Goal: Task Accomplishment & Management: Use online tool/utility

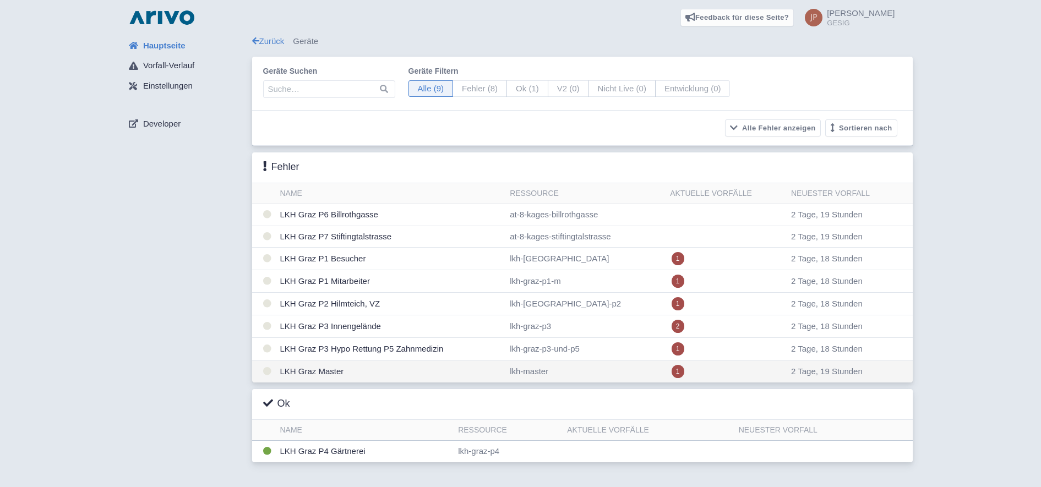
click at [309, 373] on td "LKH Graz Master" at bounding box center [391, 372] width 230 height 23
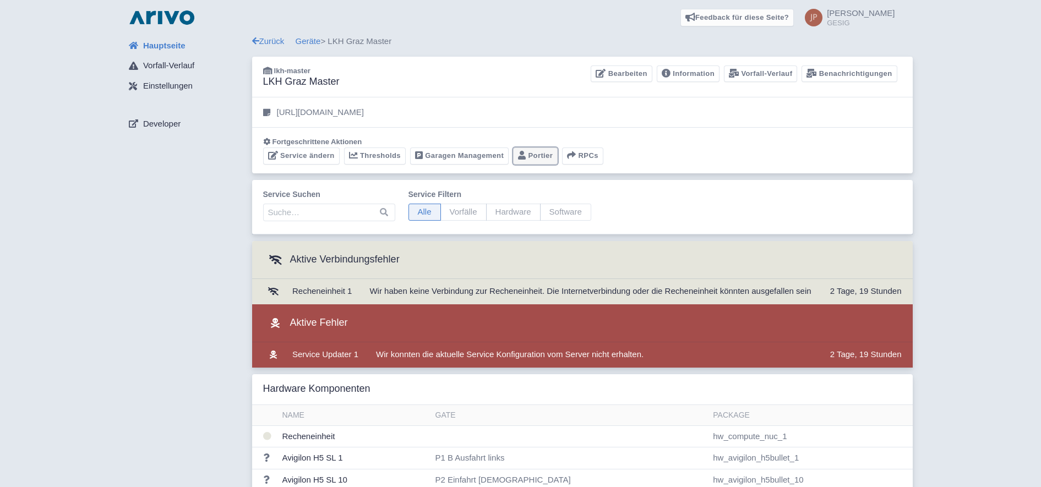
click at [540, 155] on link "Portier" at bounding box center [535, 156] width 45 height 17
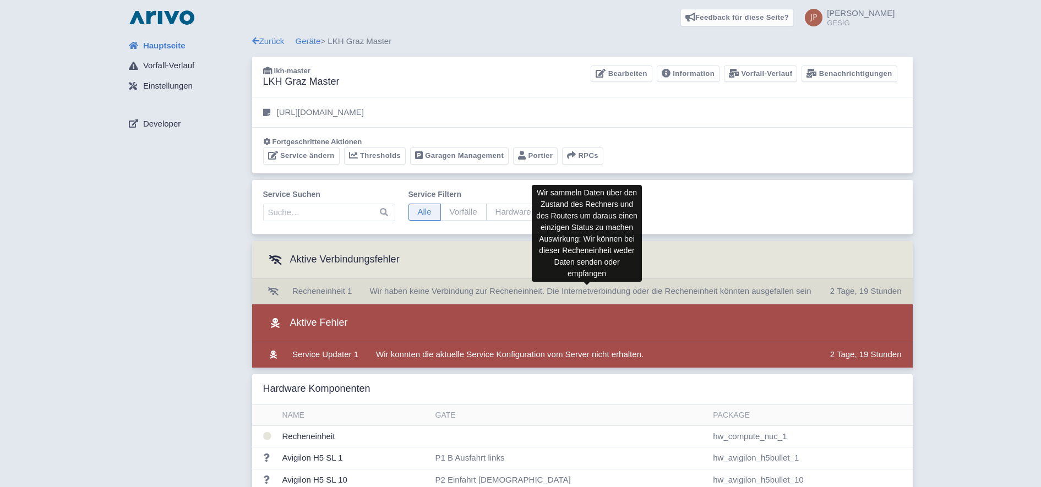
click at [373, 290] on span "Wir haben keine Verbindung zur Recheneinheit. Die Internetverbindung oder die R…" at bounding box center [591, 290] width 442 height 9
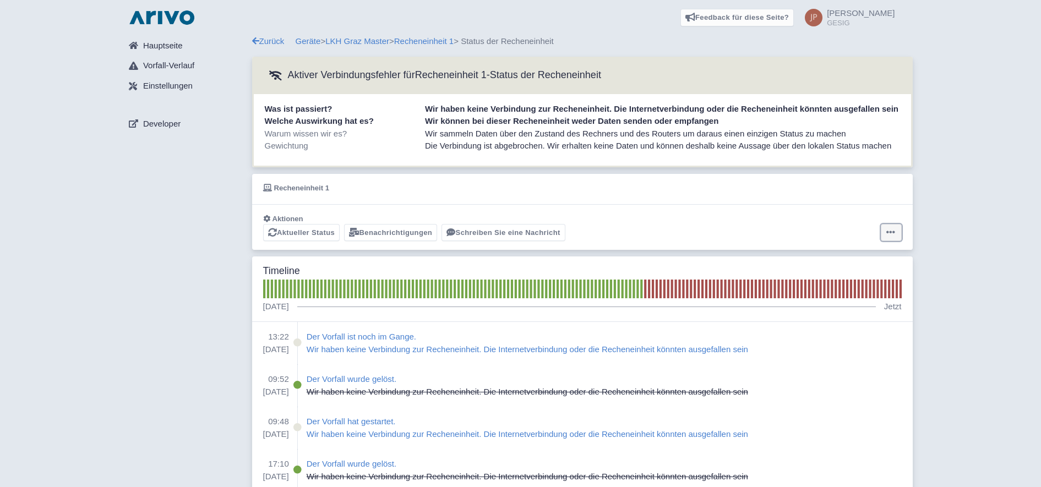
click at [897, 230] on button at bounding box center [891, 232] width 21 height 17
click at [172, 271] on div "Hauptseite Vorfall-Verlauf Einstellungen Developer" at bounding box center [186, 390] width 132 height 710
click at [307, 42] on link "Geräte" at bounding box center [308, 40] width 25 height 9
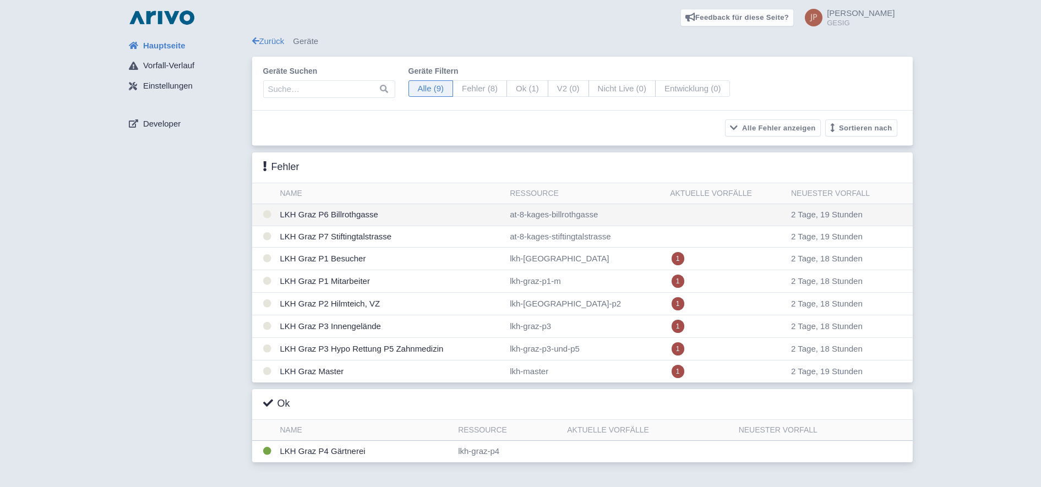
click at [345, 216] on td "LKH Graz P6 Billrothgasse" at bounding box center [391, 215] width 230 height 22
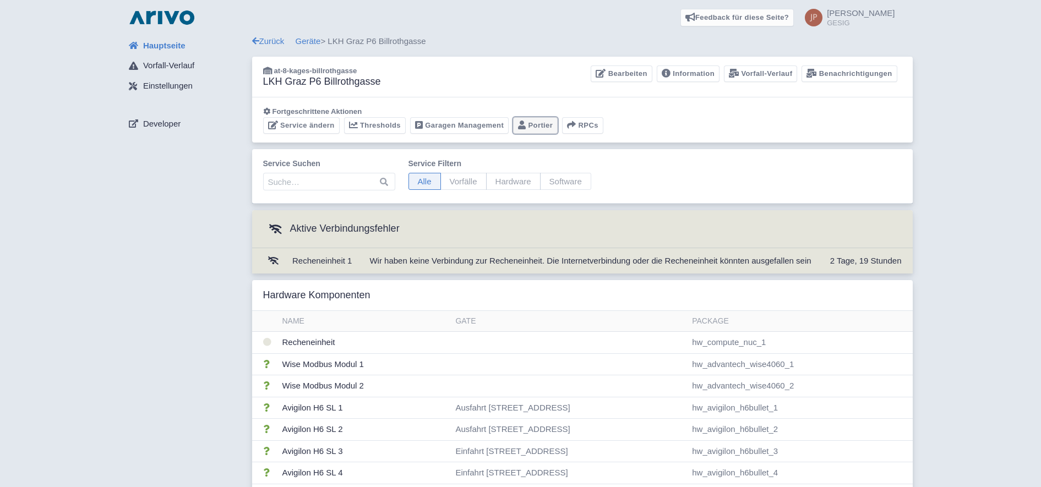
click at [535, 124] on link "Portier" at bounding box center [535, 125] width 45 height 17
click at [311, 40] on link "Geräte" at bounding box center [308, 40] width 25 height 9
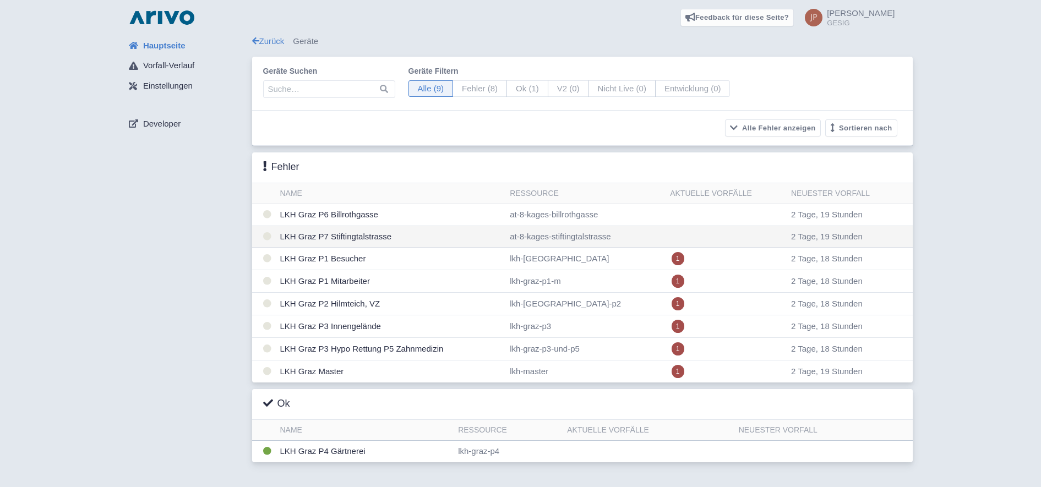
click at [319, 238] on td "LKH Graz P7 Stiftingtalstrasse" at bounding box center [391, 237] width 230 height 22
click at [350, 241] on td "LKH Graz P7 Stiftingtalstrasse" at bounding box center [391, 237] width 230 height 22
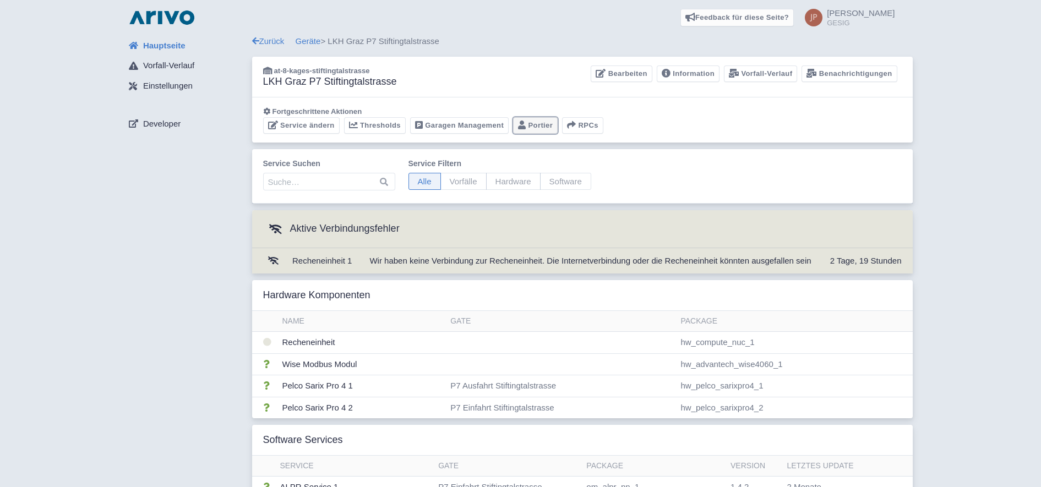
click at [541, 126] on link "Portier" at bounding box center [535, 125] width 45 height 17
click at [312, 41] on link "Geräte" at bounding box center [308, 40] width 25 height 9
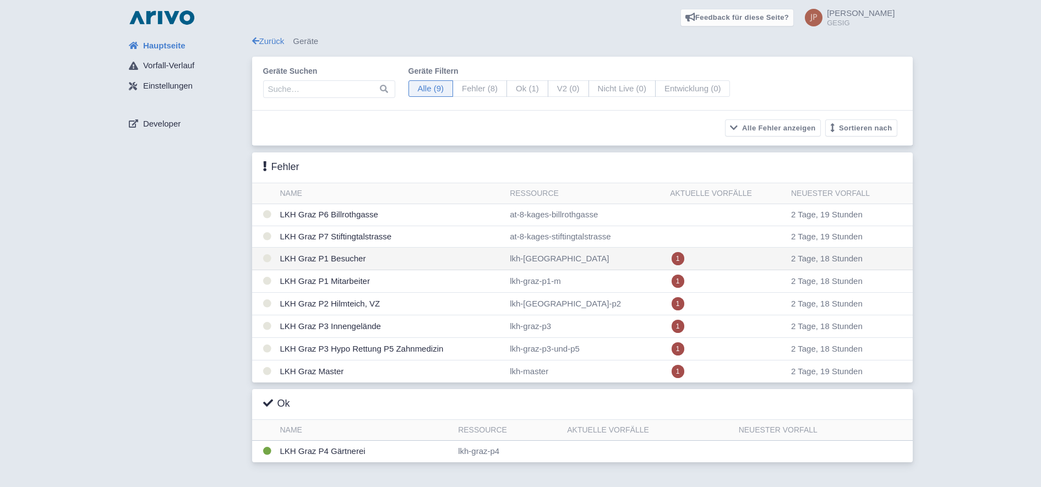
click at [322, 258] on td "LKH Graz P1 Besucher" at bounding box center [391, 259] width 230 height 23
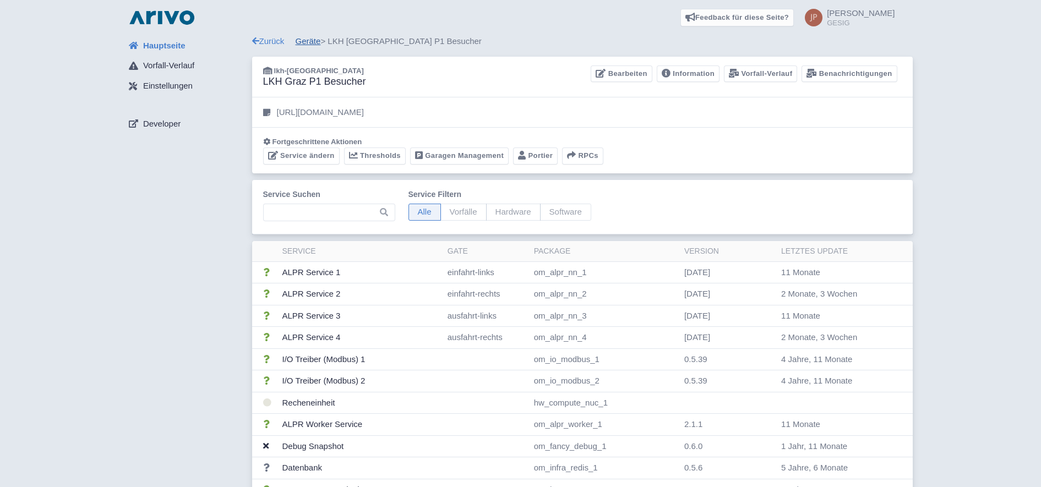
click at [309, 38] on link "Geräte" at bounding box center [308, 40] width 25 height 9
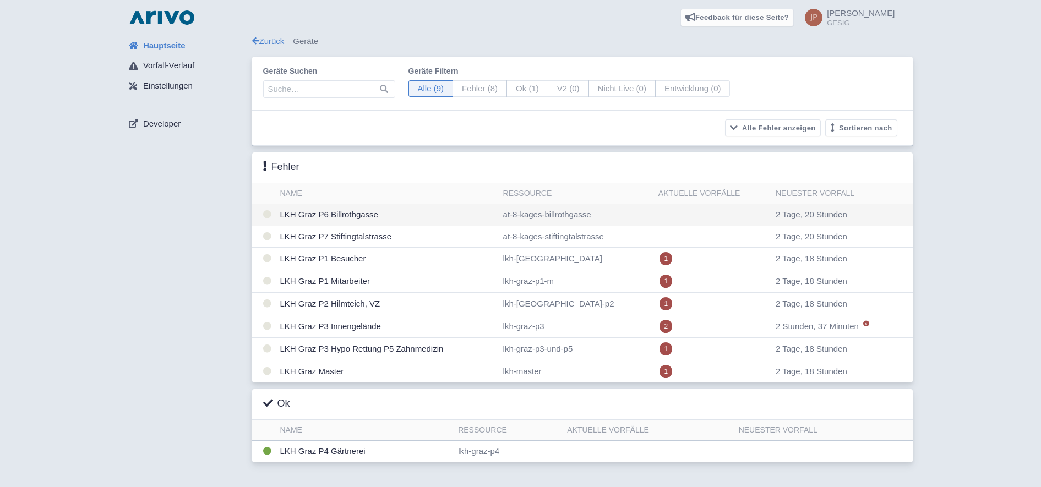
click at [335, 213] on td "LKH Graz P6 Billrothgasse" at bounding box center [387, 215] width 223 height 22
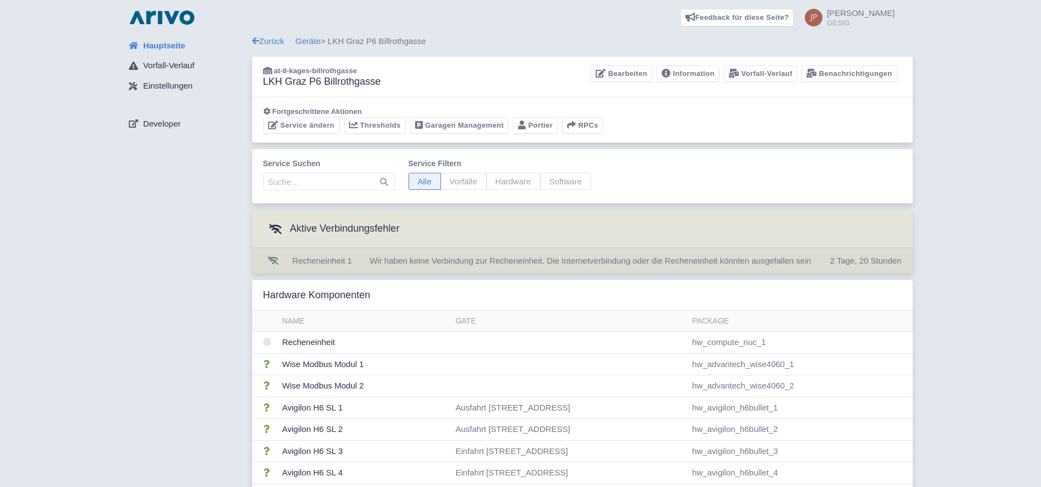
click at [336, 263] on td "Recheneinheit 1" at bounding box center [322, 260] width 68 height 25
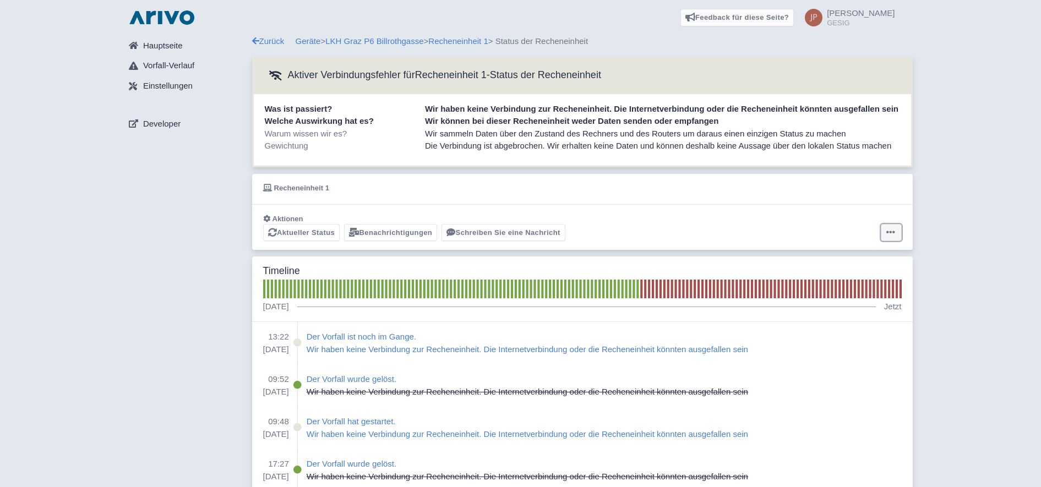
click at [889, 231] on icon at bounding box center [891, 232] width 9 height 9
click at [840, 276] on button "Alarm zurücksetzen" at bounding box center [849, 275] width 110 height 17
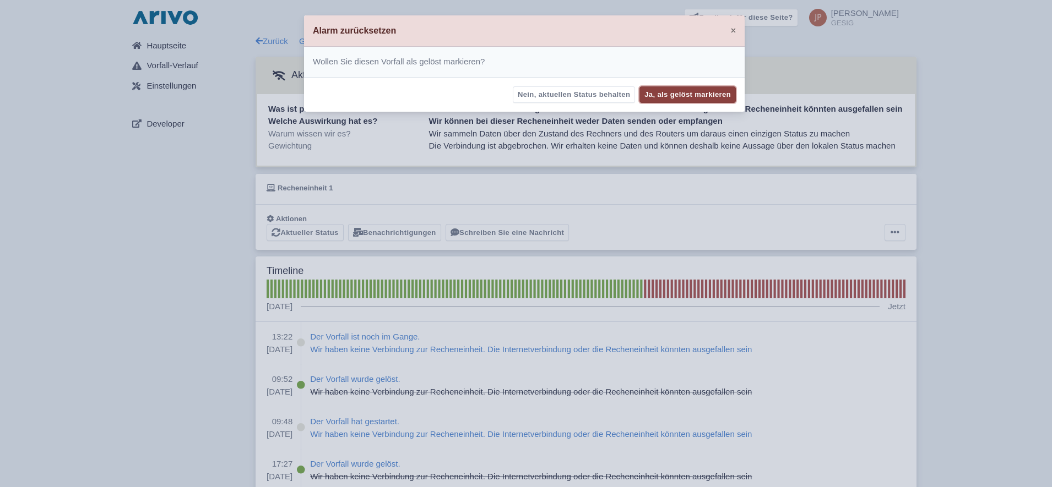
click at [677, 90] on button "Ja, als gelöst markieren" at bounding box center [687, 94] width 96 height 17
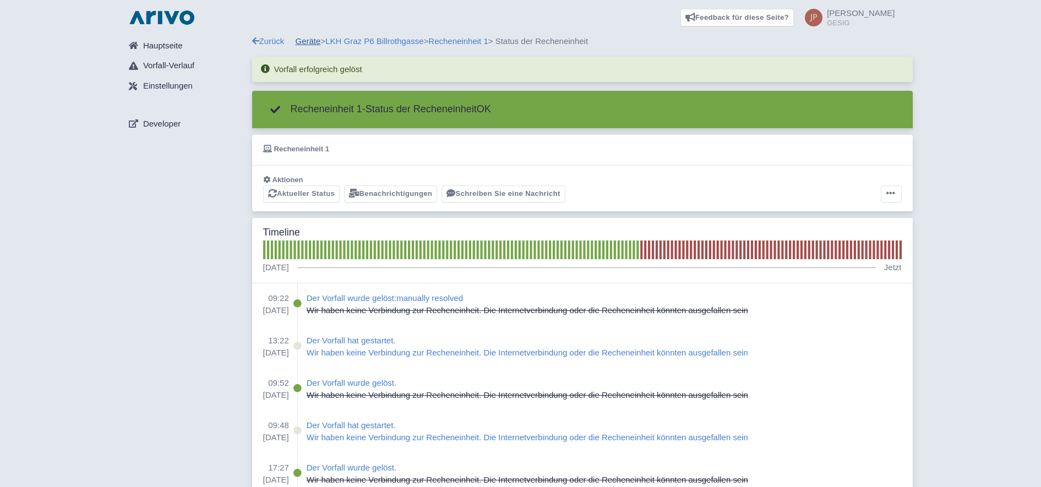
click at [302, 40] on link "Geräte" at bounding box center [308, 40] width 25 height 9
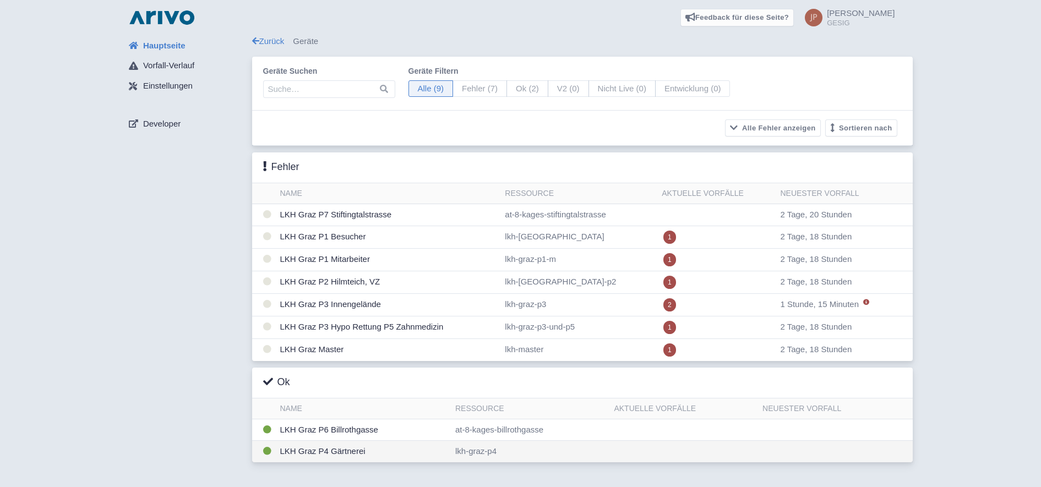
click at [312, 453] on td "LKH Graz P4 Gärtnerei" at bounding box center [363, 451] width 175 height 21
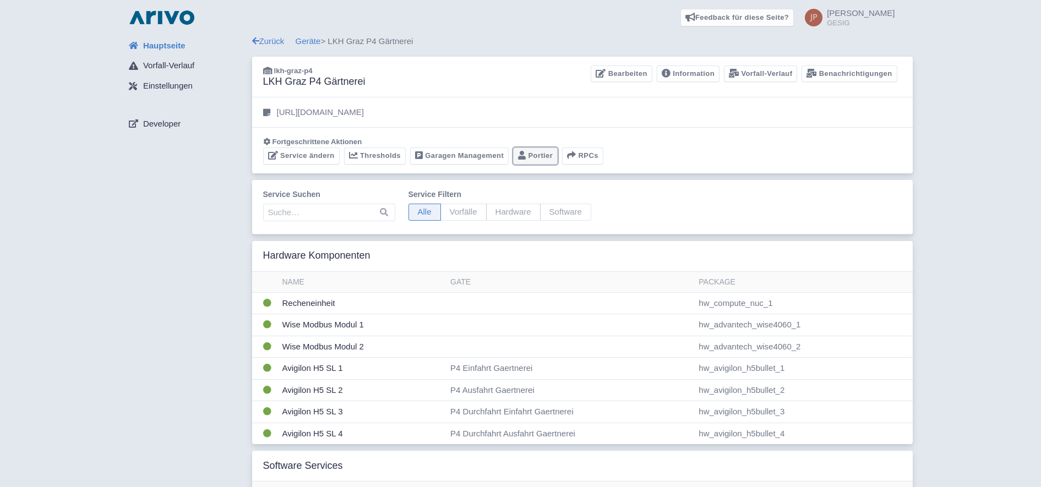
click at [531, 159] on link "Portier" at bounding box center [535, 156] width 45 height 17
click at [307, 39] on link "Geräte" at bounding box center [308, 40] width 25 height 9
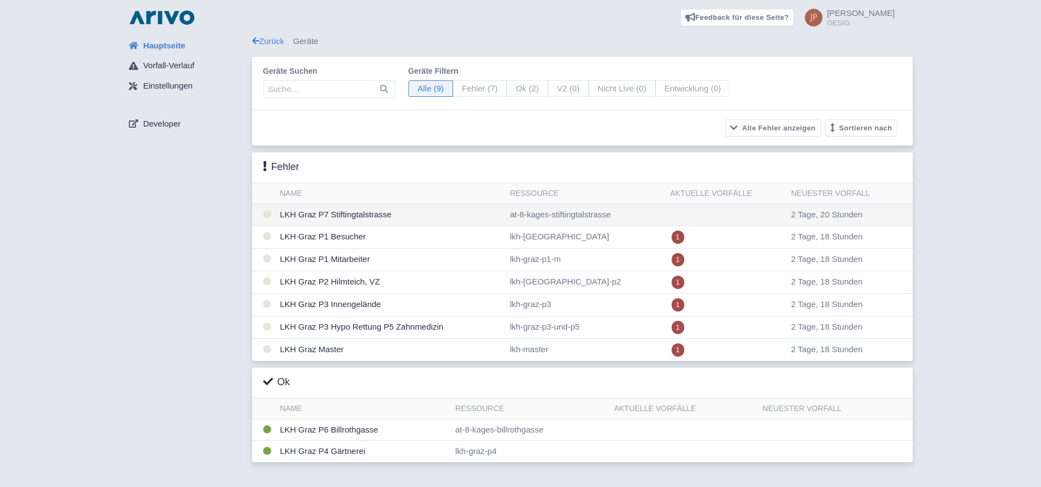
click at [305, 216] on td "LKH Graz P7 Stiftingtalstrasse" at bounding box center [391, 215] width 230 height 22
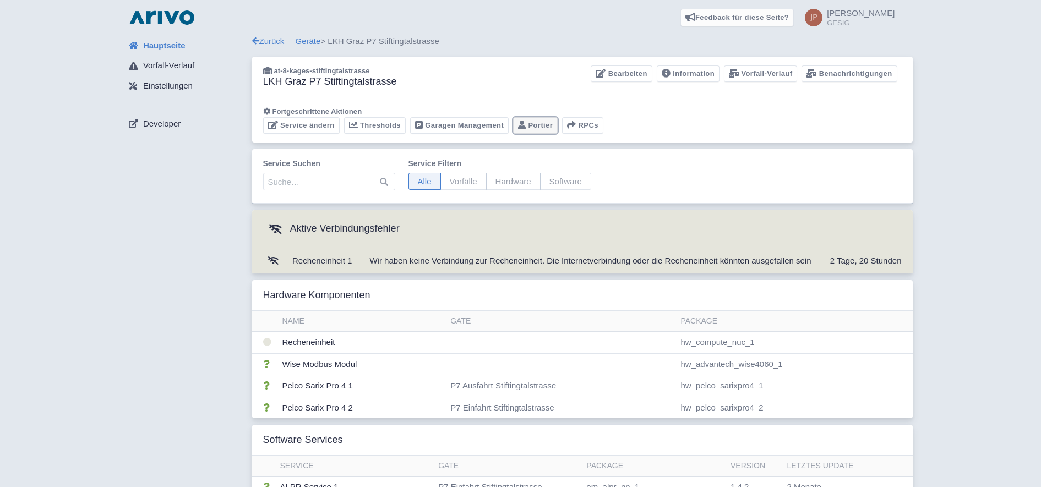
click at [529, 123] on link "Portier" at bounding box center [535, 125] width 45 height 17
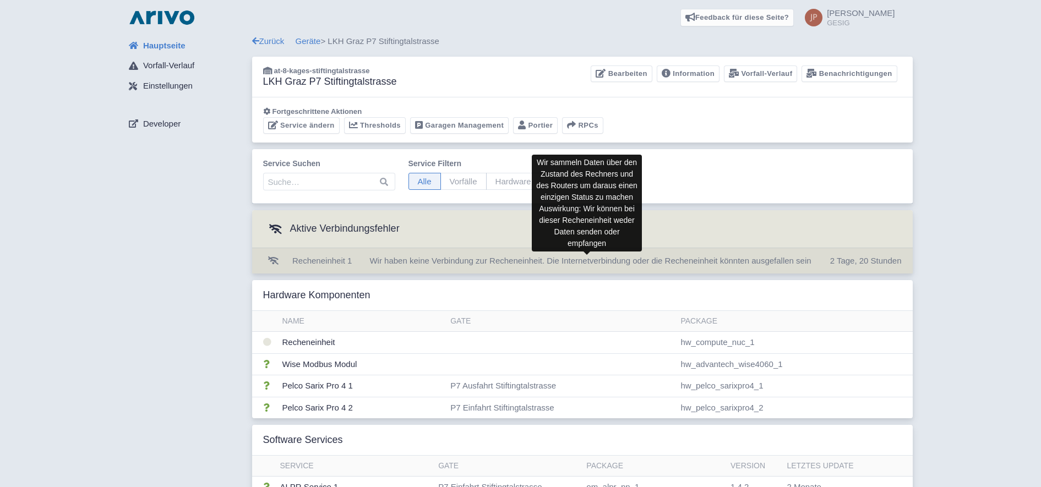
click at [425, 259] on span "Wir haben keine Verbindung zur Recheneinheit. Die Internetverbindung oder die R…" at bounding box center [591, 260] width 442 height 9
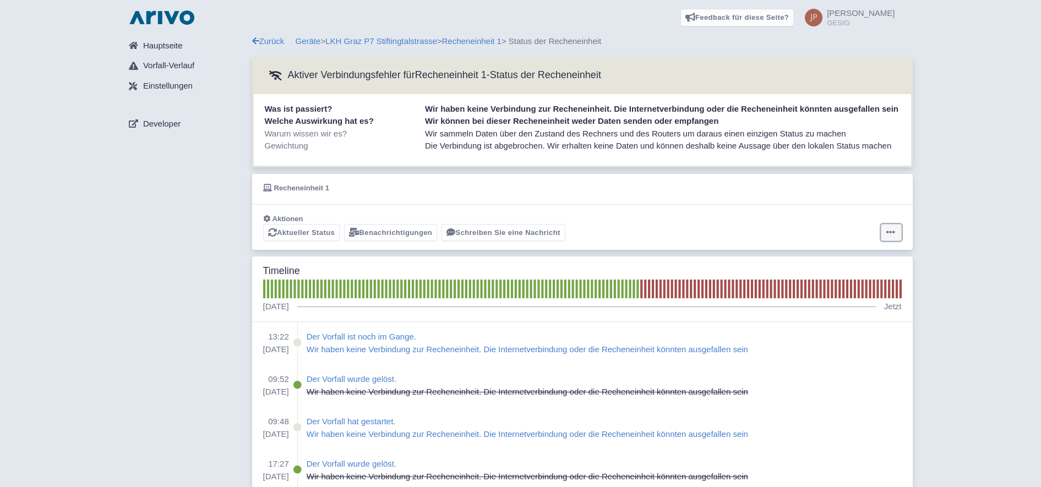
click at [889, 232] on icon at bounding box center [891, 232] width 9 height 9
click at [847, 275] on button "Alarm zurücksetzen" at bounding box center [849, 275] width 110 height 17
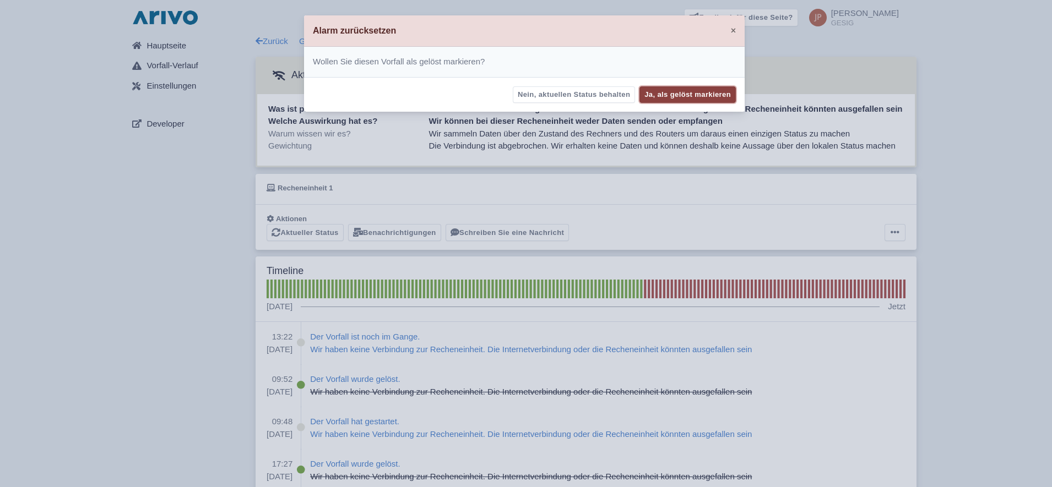
click at [682, 94] on button "Ja, als gelöst markieren" at bounding box center [687, 94] width 96 height 17
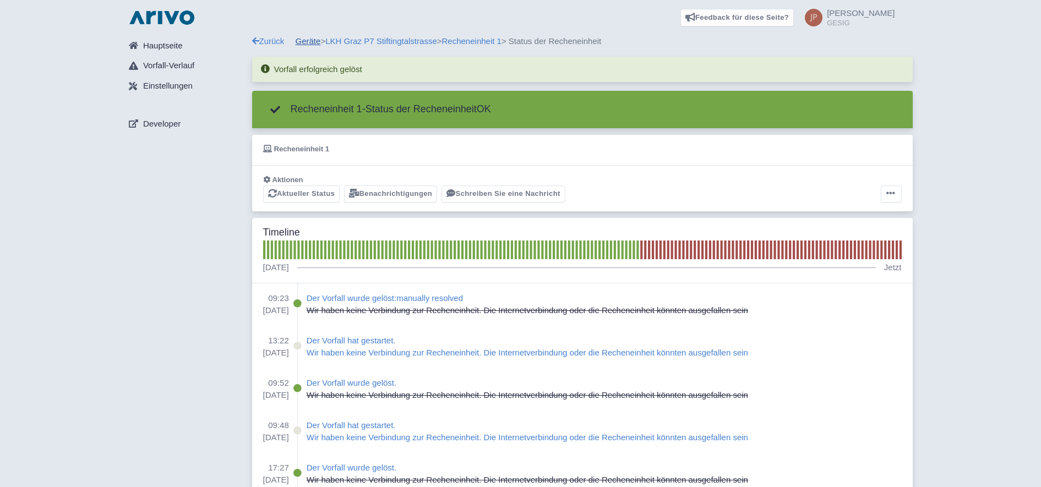
click at [314, 37] on link "Geräte" at bounding box center [308, 40] width 25 height 9
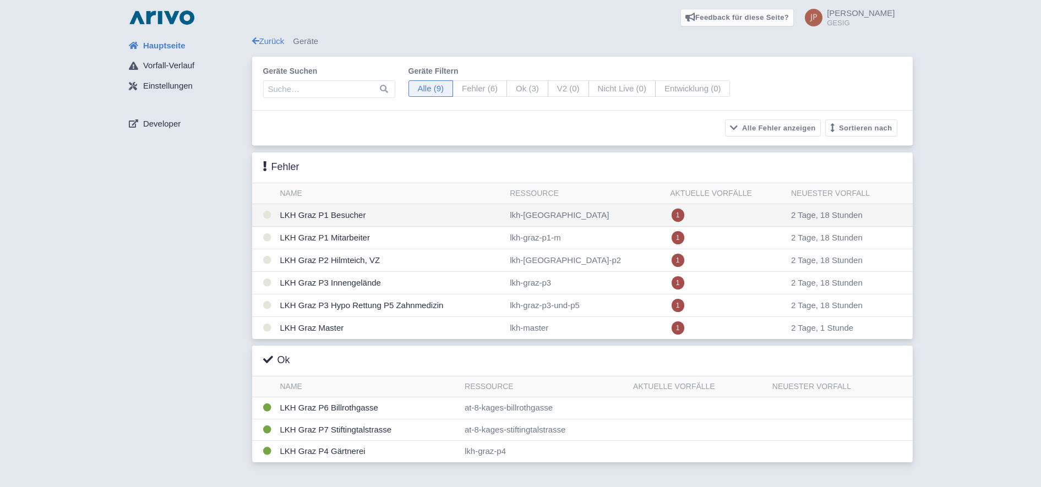
click at [308, 216] on td "LKH Graz P1 Besucher" at bounding box center [391, 215] width 230 height 23
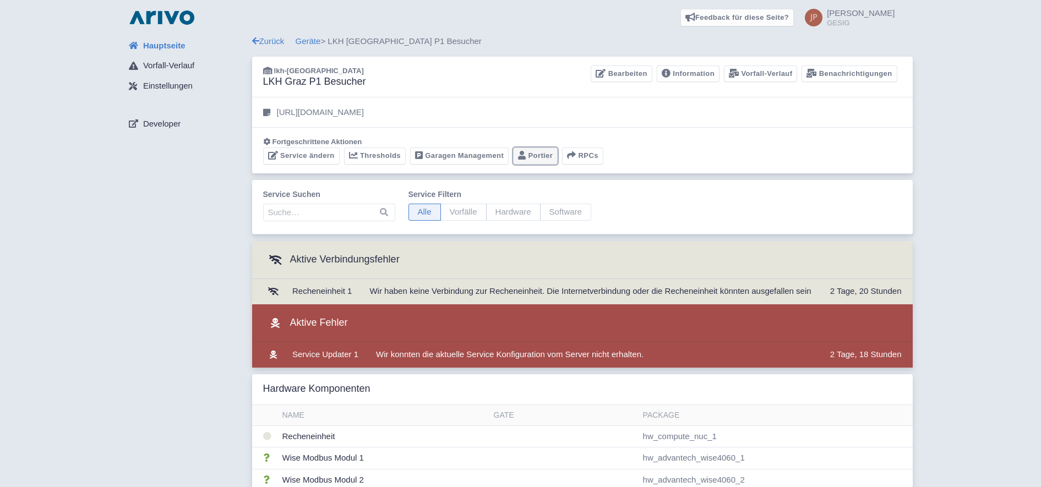
click at [533, 156] on link "Portier" at bounding box center [535, 156] width 45 height 17
click at [438, 285] on td "Wir haben keine Verbindung zur Recheneinheit. Die Internetverbindung oder die R…" at bounding box center [595, 291] width 460 height 25
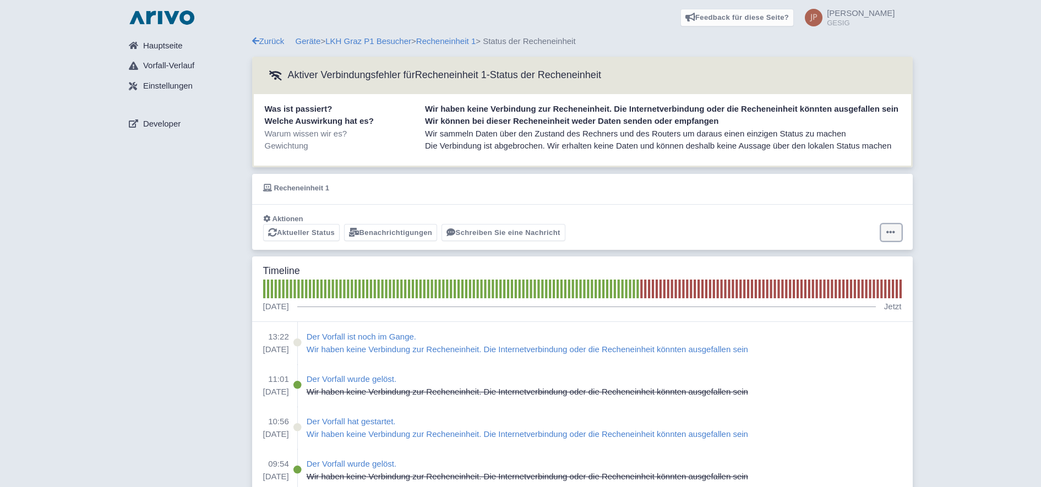
click at [889, 230] on icon at bounding box center [891, 232] width 9 height 9
click at [841, 278] on button "Alarm zurücksetzen" at bounding box center [849, 275] width 110 height 17
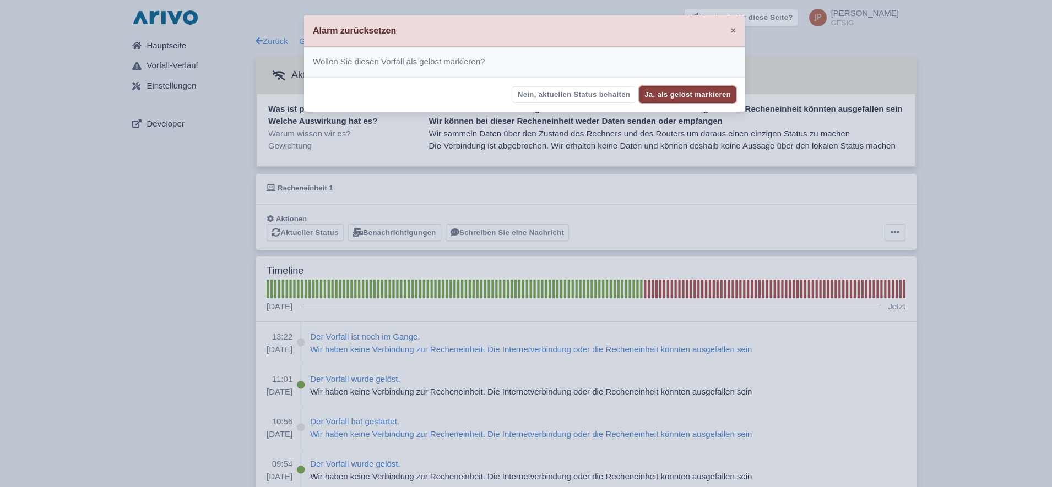
click at [698, 90] on button "Ja, als gelöst markieren" at bounding box center [687, 94] width 96 height 17
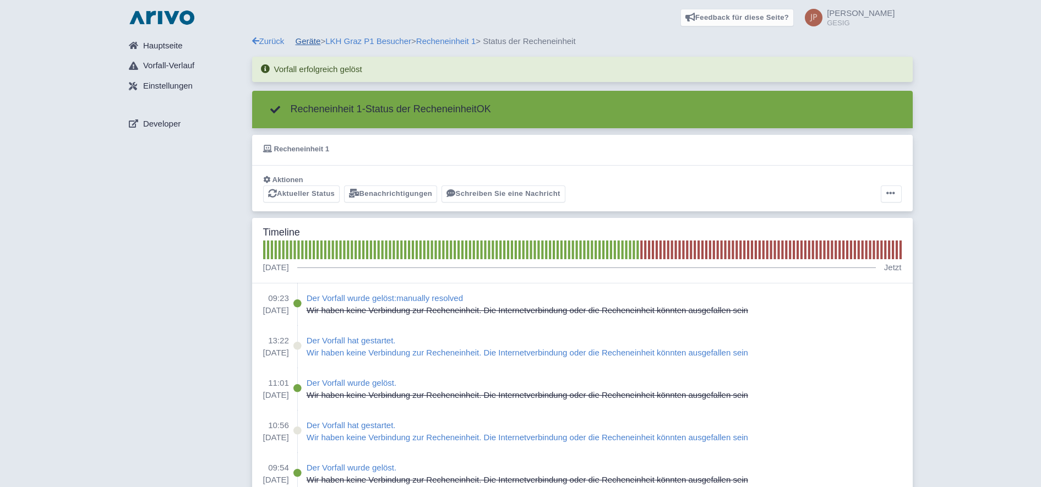
click at [311, 42] on link "Geräte" at bounding box center [308, 40] width 25 height 9
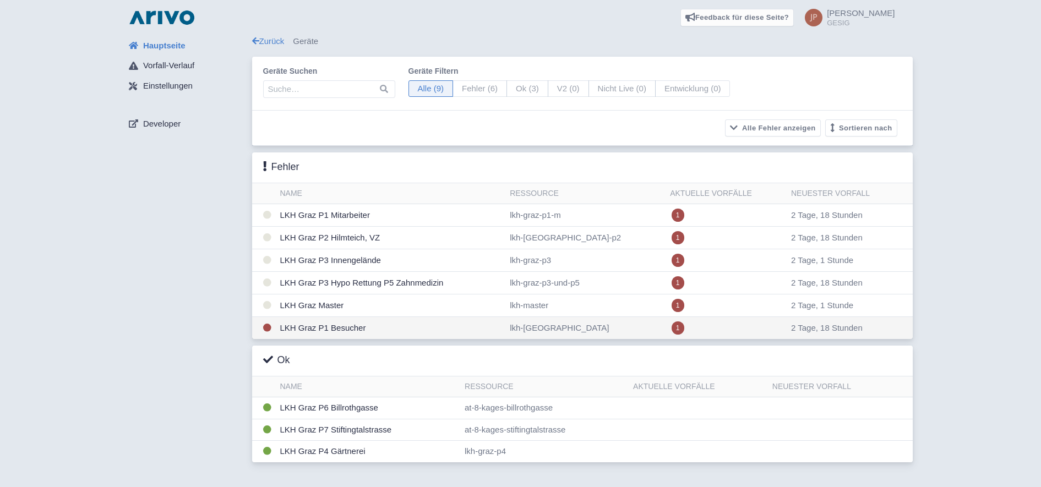
click at [322, 328] on td "LKH Graz P1 Besucher" at bounding box center [391, 328] width 230 height 23
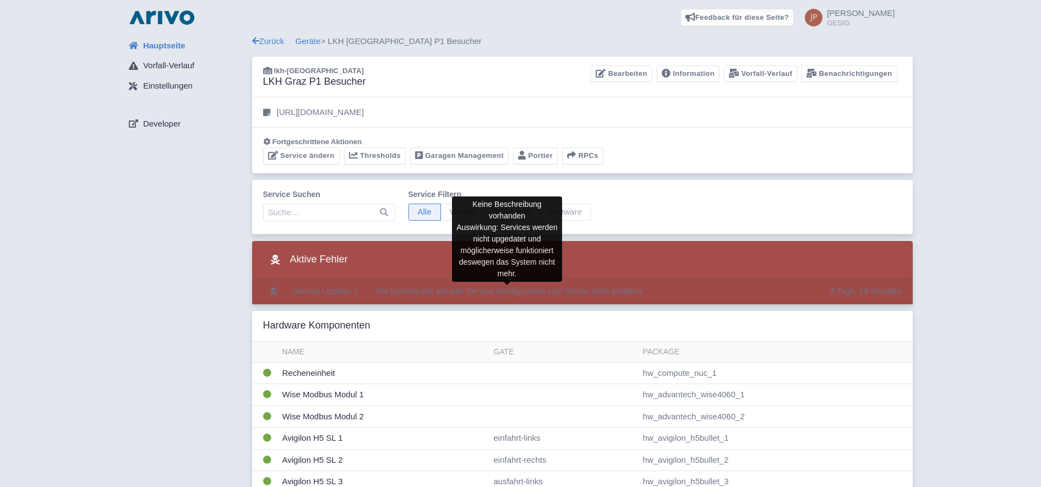
click at [458, 290] on span "Wir konnten die aktuelle Service Konfiguration vom Server nicht erhalten." at bounding box center [510, 290] width 268 height 9
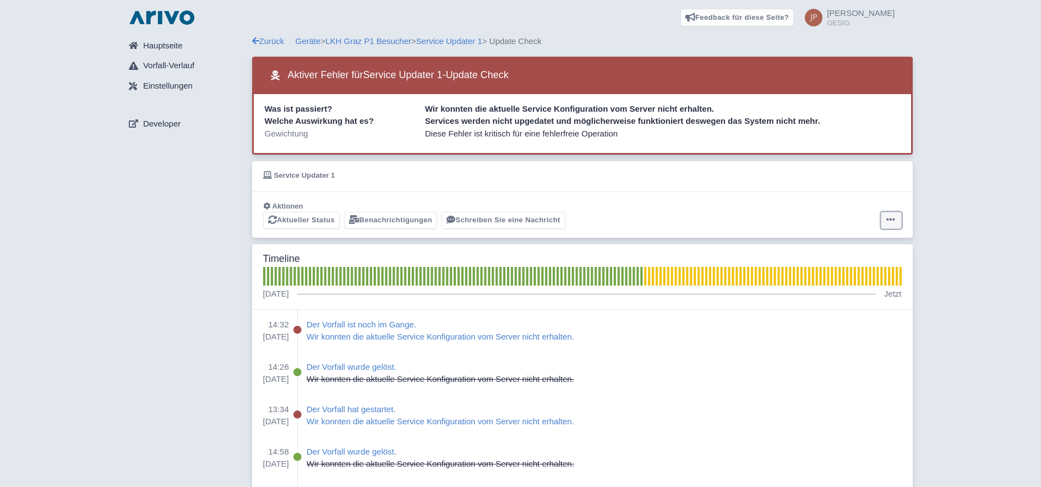
click at [897, 220] on button at bounding box center [891, 220] width 21 height 17
click at [859, 264] on button "Alarm zurücksetzen" at bounding box center [849, 263] width 110 height 17
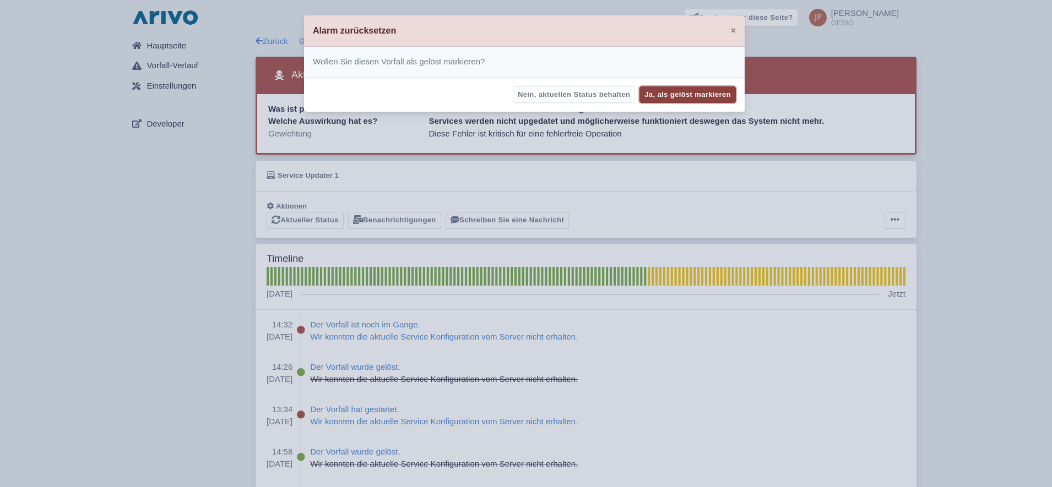
click at [696, 86] on button "Ja, als gelöst markieren" at bounding box center [687, 94] width 96 height 17
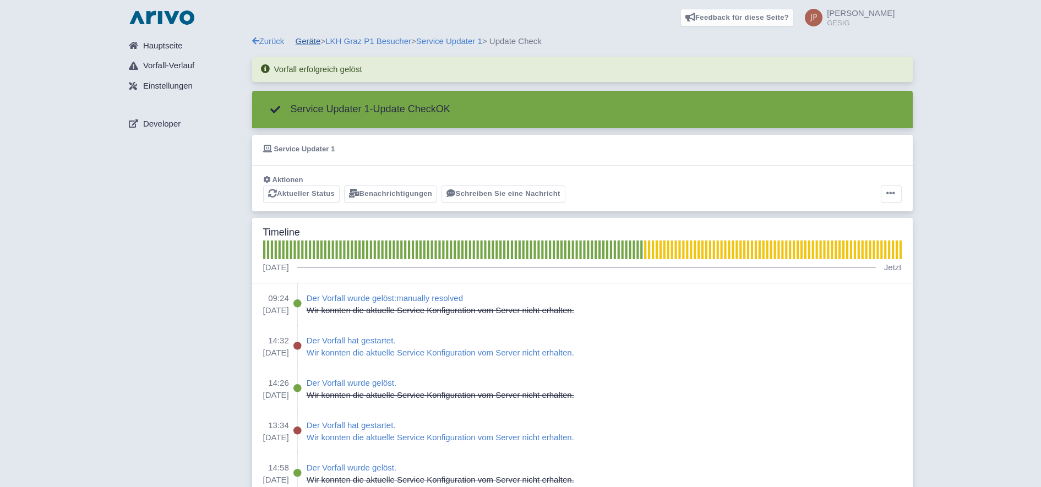
click at [301, 45] on link "Geräte" at bounding box center [308, 40] width 25 height 9
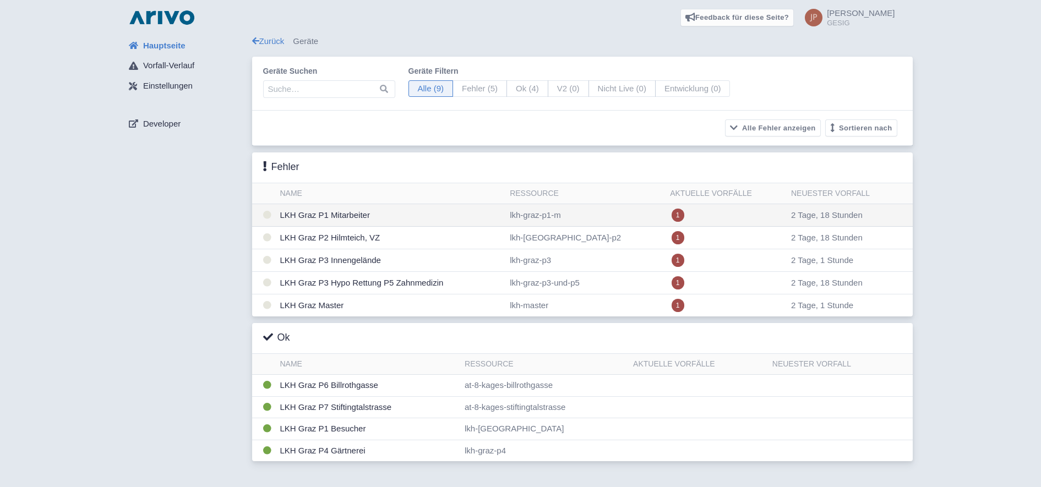
click at [326, 212] on td "LKH Graz P1 Mitarbeiter" at bounding box center [391, 215] width 230 height 23
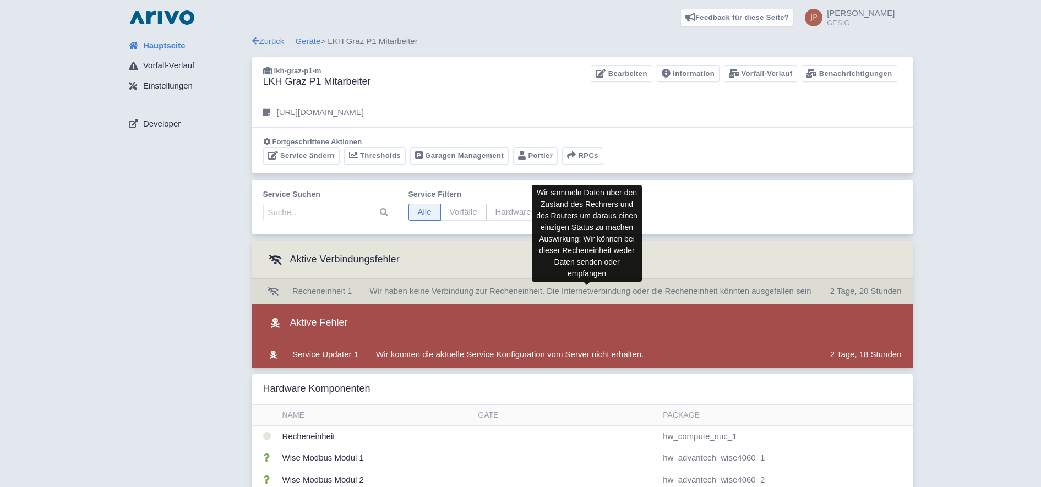
click at [417, 288] on span "Wir haben keine Verbindung zur Recheneinheit. Die Internetverbindung oder die R…" at bounding box center [591, 290] width 442 height 9
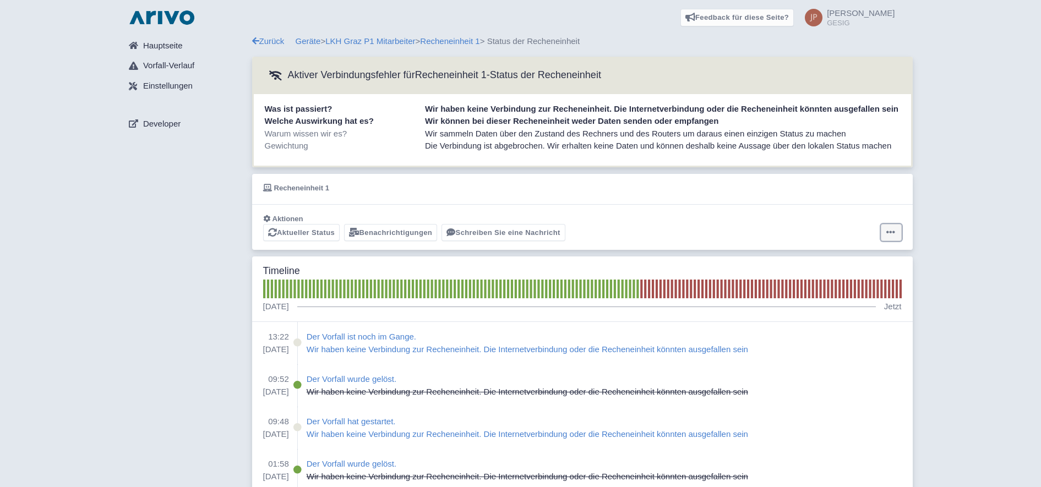
click at [895, 232] on icon at bounding box center [891, 232] width 9 height 9
click at [839, 275] on button "Alarm zurücksetzen" at bounding box center [849, 275] width 110 height 17
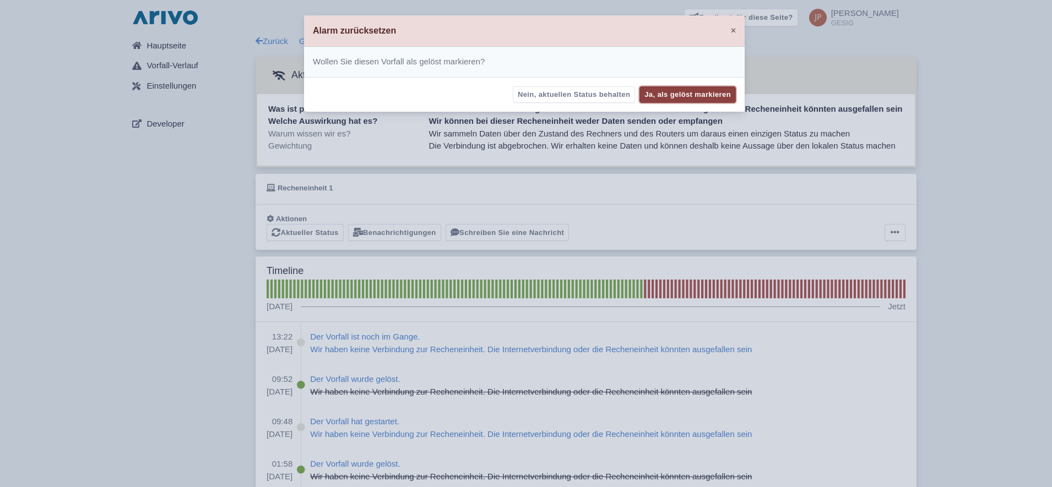
click at [677, 90] on button "Ja, als gelöst markieren" at bounding box center [687, 94] width 96 height 17
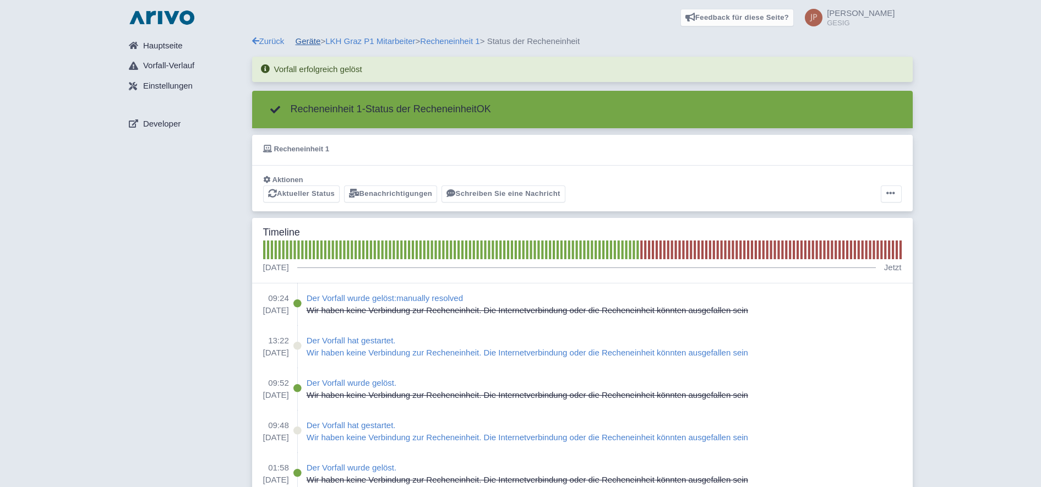
click at [307, 41] on link "Geräte" at bounding box center [308, 40] width 25 height 9
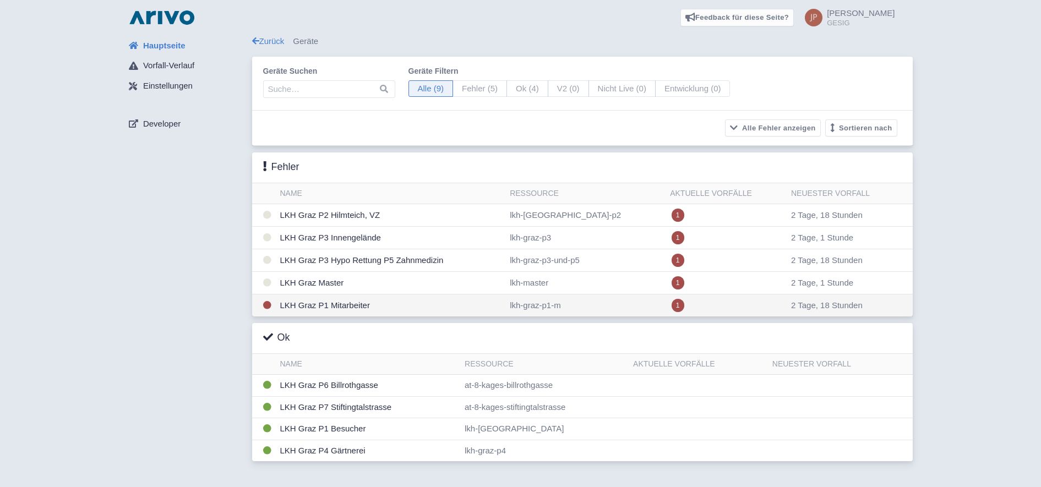
click at [325, 307] on td "LKH Graz P1 Mitarbeiter" at bounding box center [391, 306] width 230 height 23
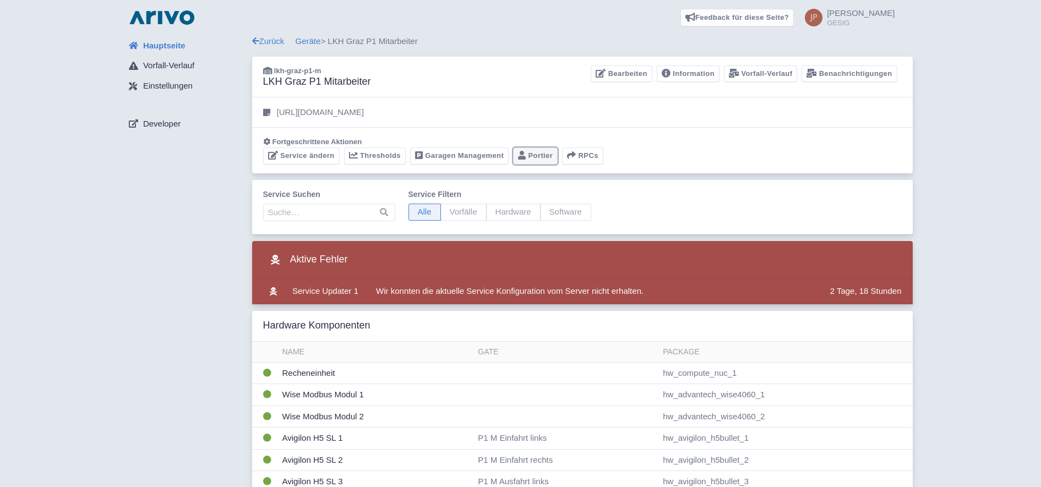
click at [524, 157] on icon at bounding box center [522, 155] width 8 height 9
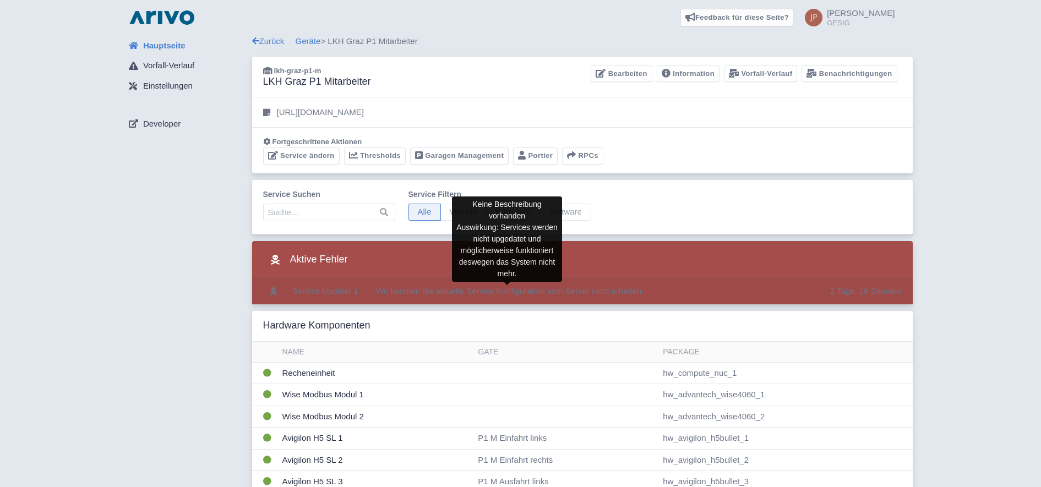
click at [392, 289] on span "Wir konnten die aktuelle Service Konfiguration vom Server nicht erhalten." at bounding box center [510, 290] width 268 height 9
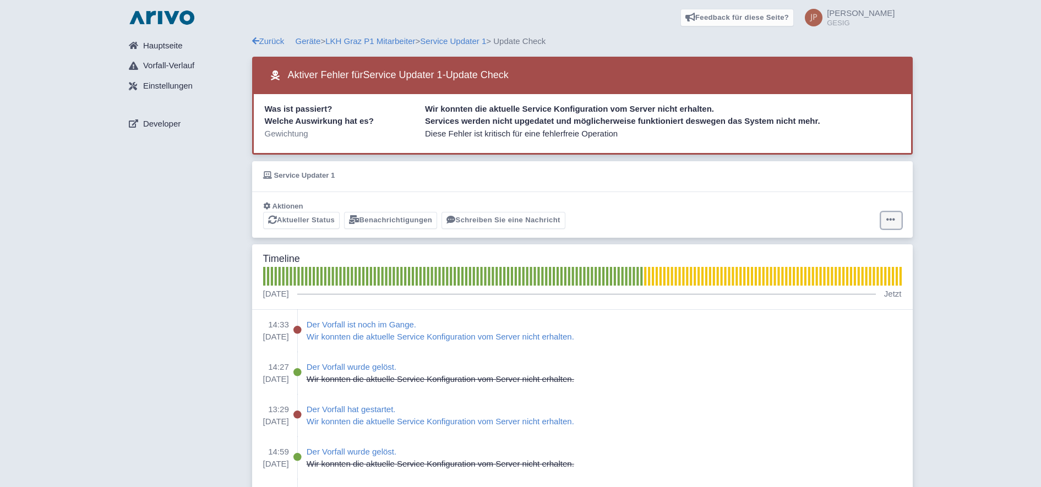
click at [888, 219] on icon at bounding box center [891, 219] width 9 height 9
click at [861, 267] on button "Alarm zurücksetzen" at bounding box center [849, 263] width 110 height 17
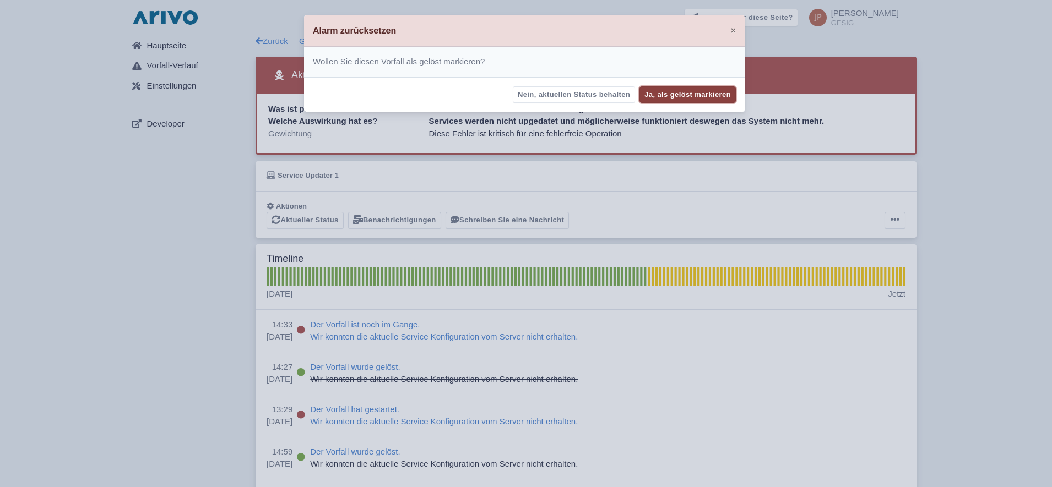
click at [704, 94] on button "Ja, als gelöst markieren" at bounding box center [687, 94] width 96 height 17
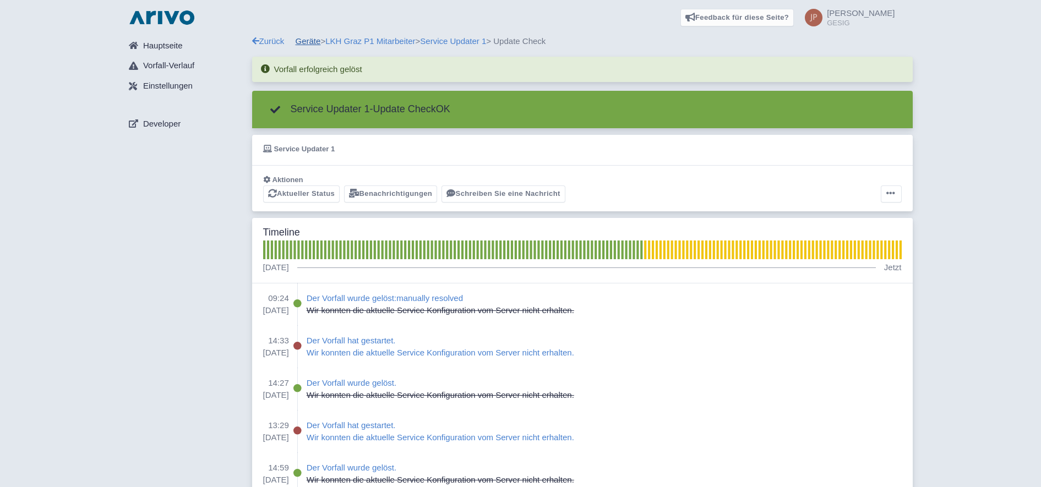
click at [313, 45] on link "Geräte" at bounding box center [308, 40] width 25 height 9
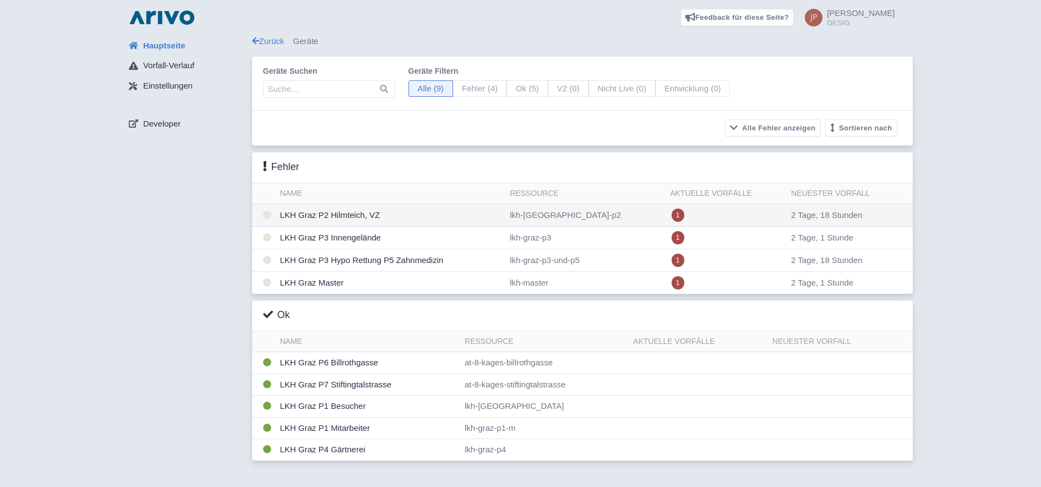
click at [332, 215] on td "LKH Graz P2 Hilmteich, VZ" at bounding box center [391, 215] width 230 height 23
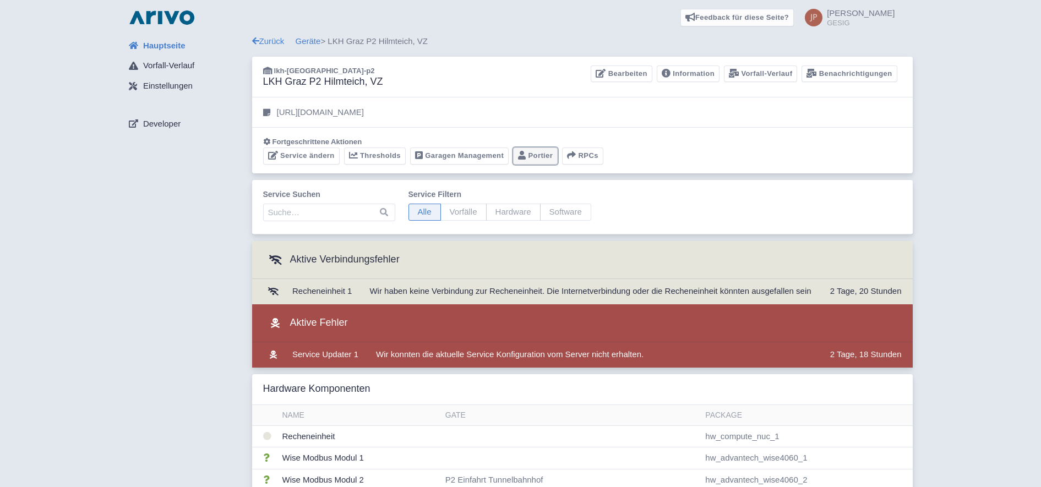
click at [538, 151] on link "Portier" at bounding box center [535, 156] width 45 height 17
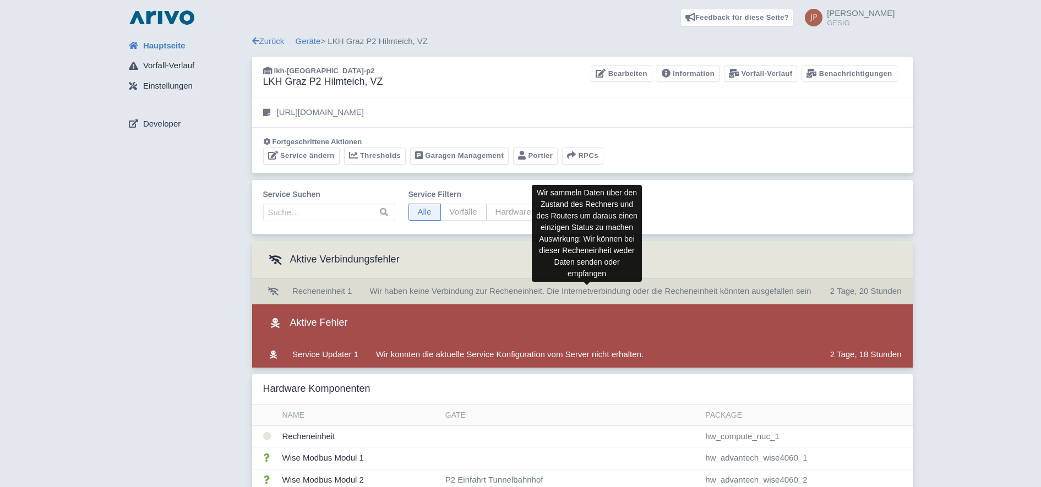
click at [436, 292] on span "Wir haben keine Verbindung zur Recheneinheit. Die Internetverbindung oder die R…" at bounding box center [591, 290] width 442 height 9
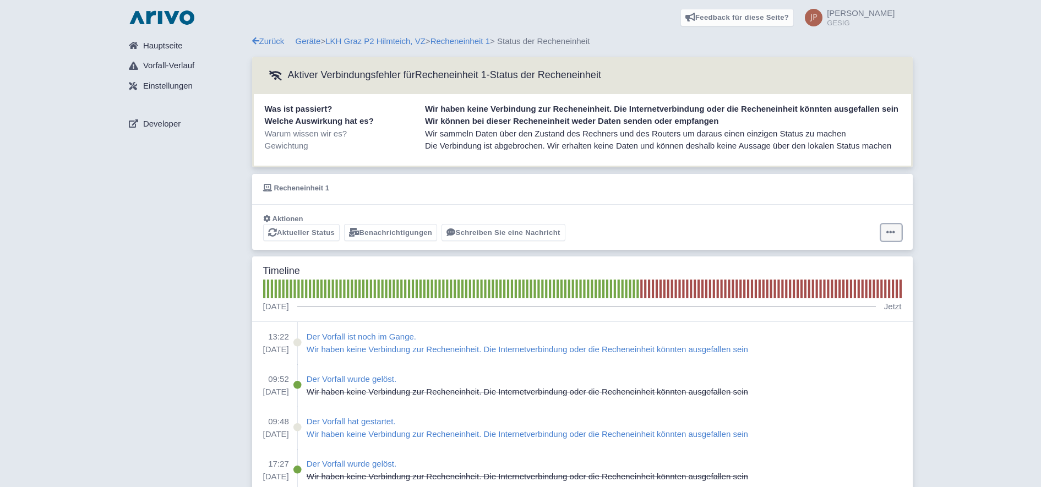
click at [891, 230] on icon at bounding box center [891, 232] width 9 height 9
click at [841, 279] on button "Alarm zurücksetzen" at bounding box center [849, 275] width 110 height 17
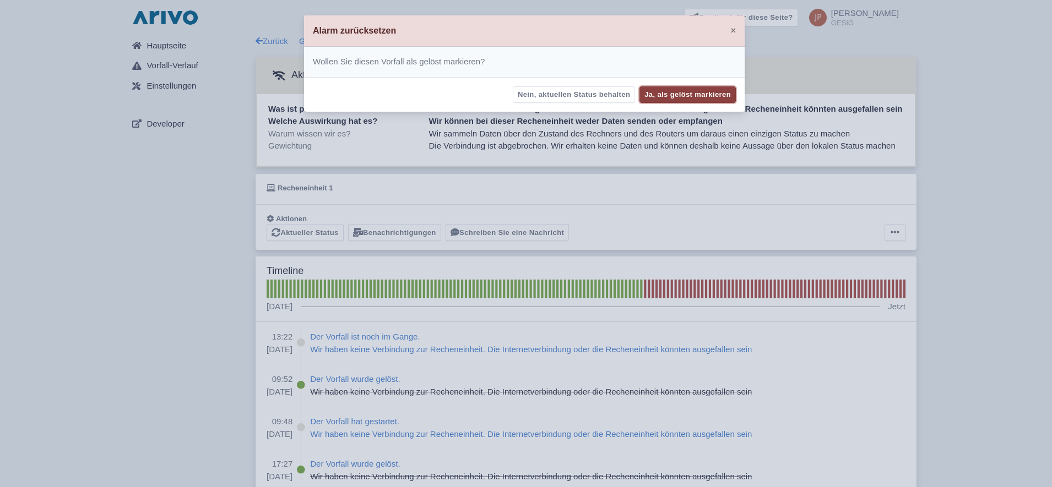
click at [688, 90] on button "Ja, als gelöst markieren" at bounding box center [687, 94] width 96 height 17
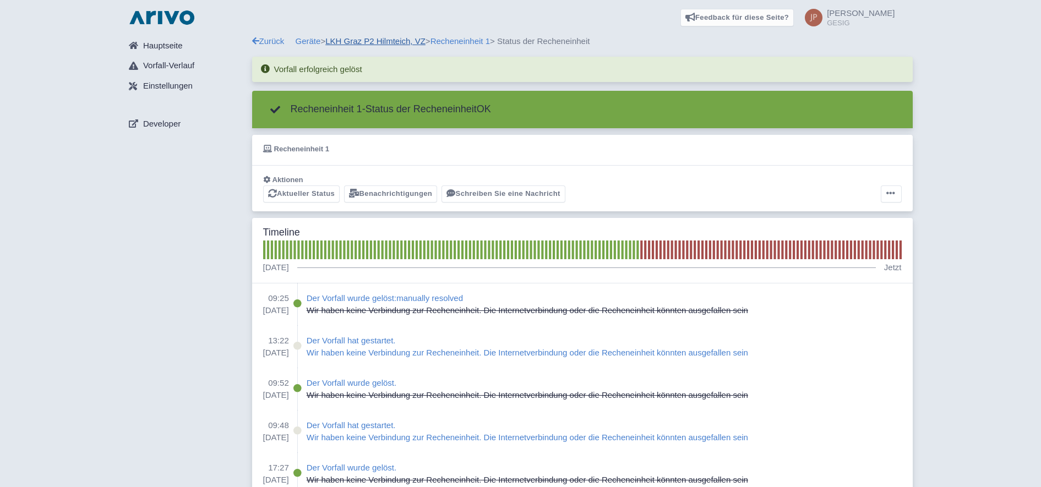
click at [403, 41] on link "LKH Graz P2 Hilmteich, VZ" at bounding box center [375, 40] width 100 height 9
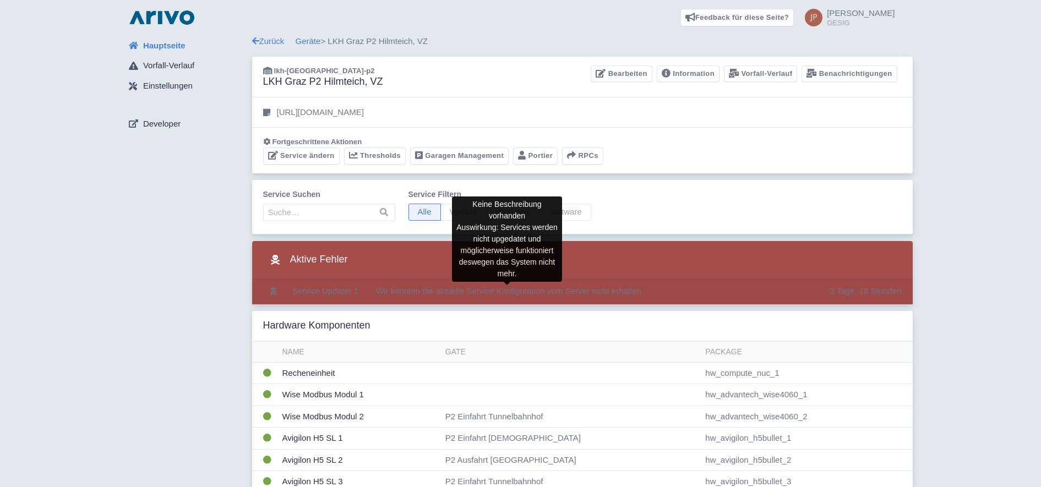
click at [437, 290] on span "Wir konnten die aktuelle Service Konfiguration vom Server nicht erhalten." at bounding box center [510, 290] width 268 height 9
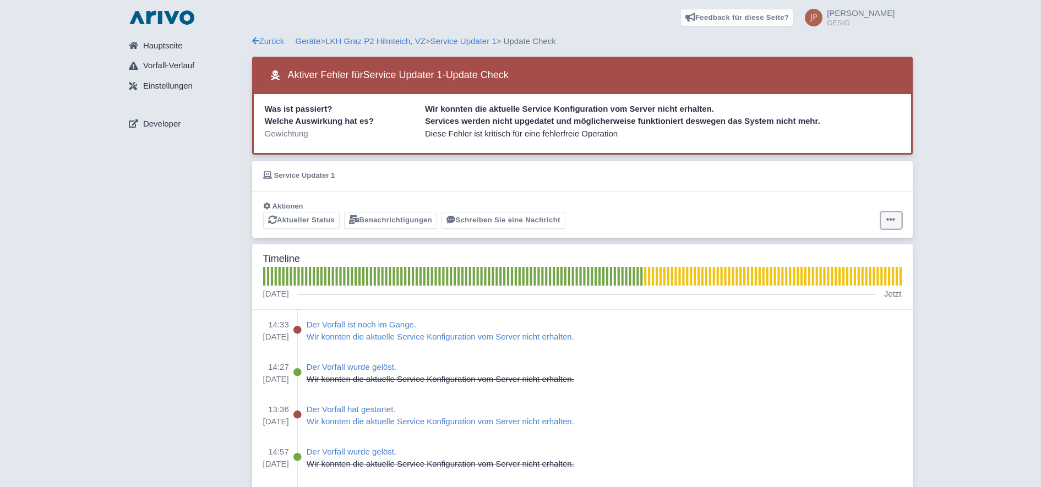
click at [893, 219] on icon at bounding box center [891, 219] width 9 height 9
click at [862, 260] on button "Alarm zurücksetzen" at bounding box center [849, 263] width 110 height 17
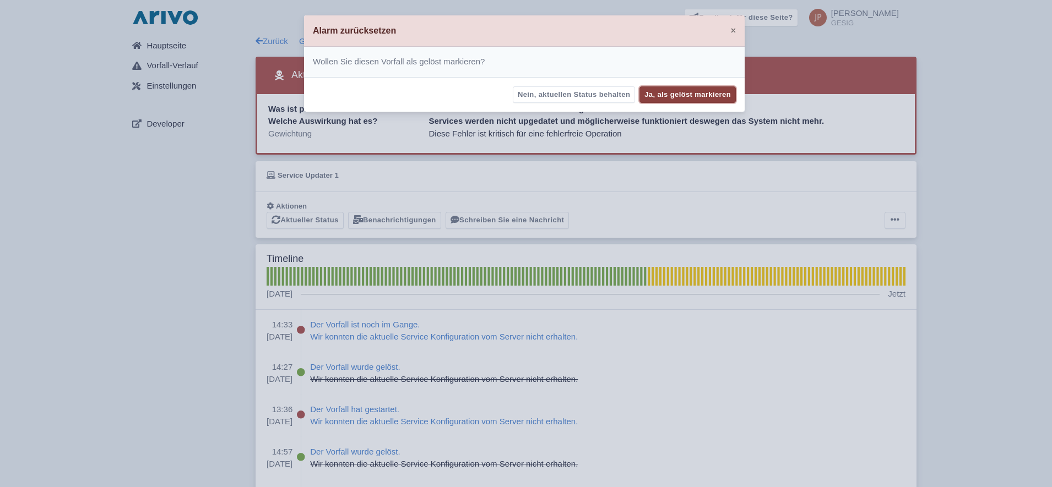
click at [686, 92] on button "Ja, als gelöst markieren" at bounding box center [687, 94] width 96 height 17
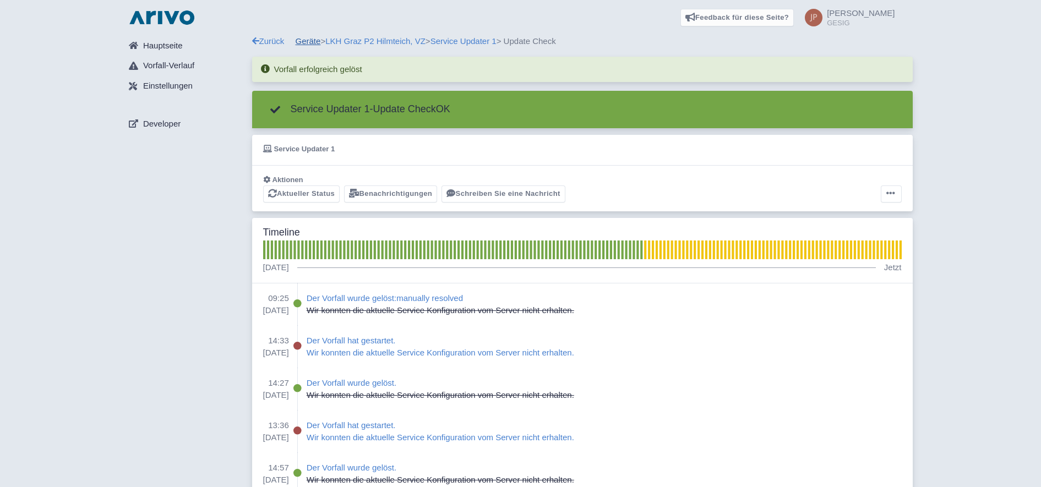
click at [313, 37] on link "Geräte" at bounding box center [308, 40] width 25 height 9
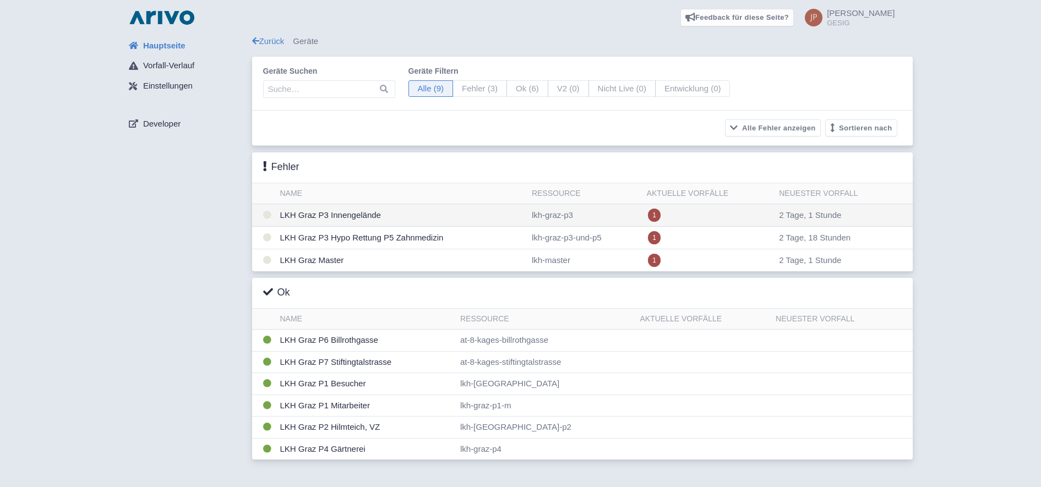
click at [344, 211] on td "LKH Graz P3 Innengelände" at bounding box center [402, 215] width 252 height 23
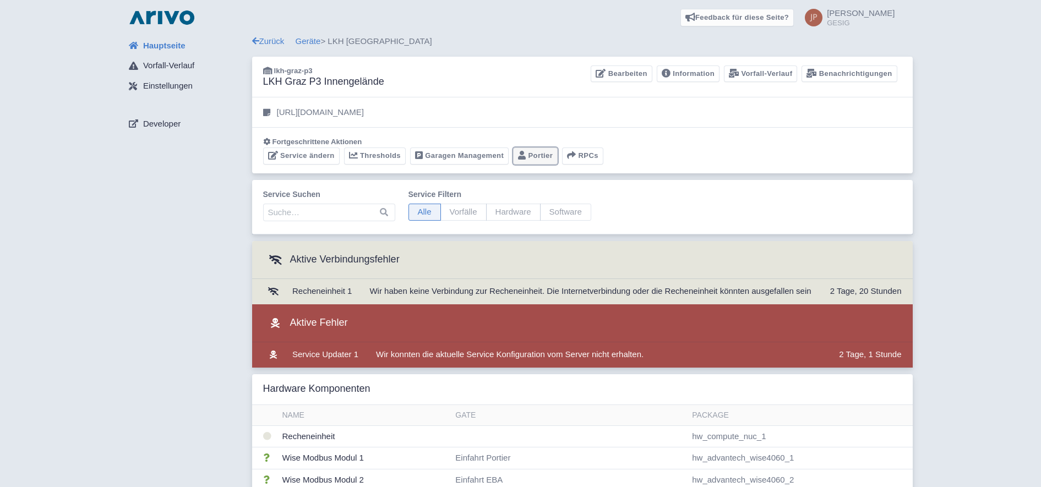
click at [525, 157] on link "Portier" at bounding box center [535, 156] width 45 height 17
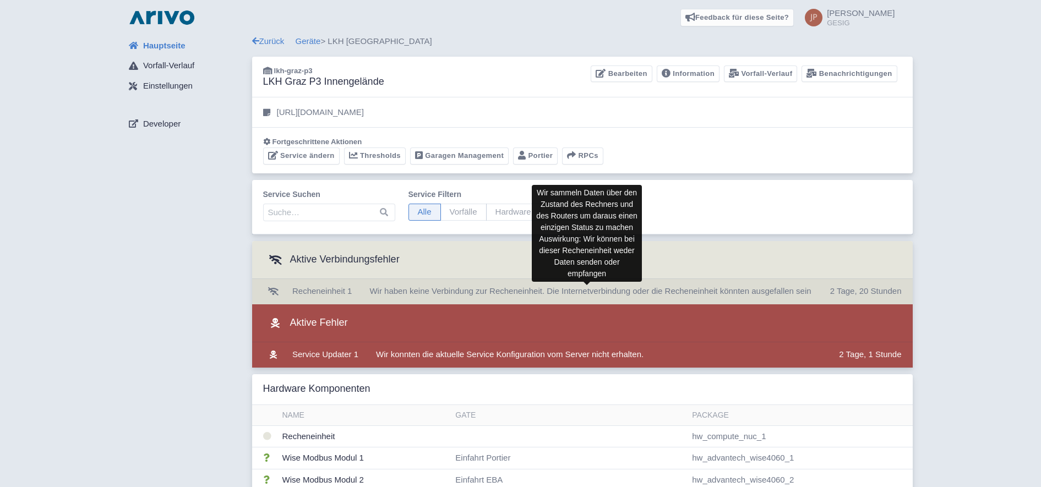
click at [396, 289] on span "Wir haben keine Verbindung zur Recheneinheit. Die Internetverbindung oder die R…" at bounding box center [591, 290] width 442 height 9
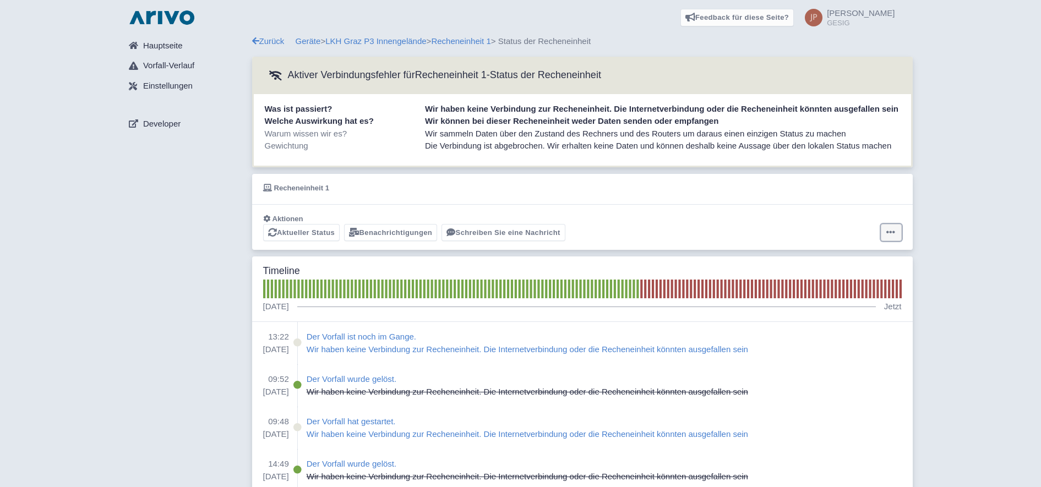
click at [894, 233] on icon at bounding box center [891, 232] width 9 height 9
click at [849, 276] on button "Alarm zurücksetzen" at bounding box center [849, 275] width 110 height 17
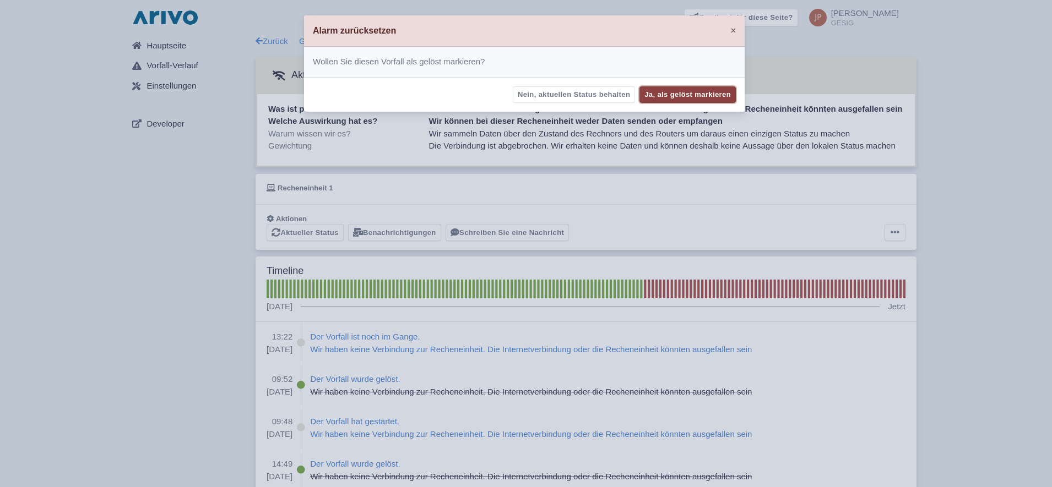
click at [704, 91] on button "Ja, als gelöst markieren" at bounding box center [687, 94] width 96 height 17
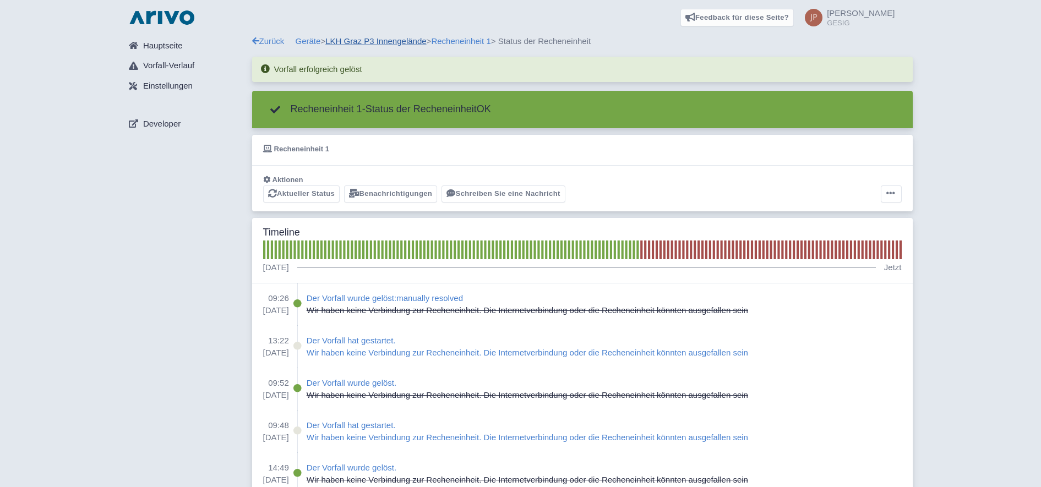
click at [379, 40] on link "LKH Graz P3 Innengelände" at bounding box center [375, 40] width 101 height 9
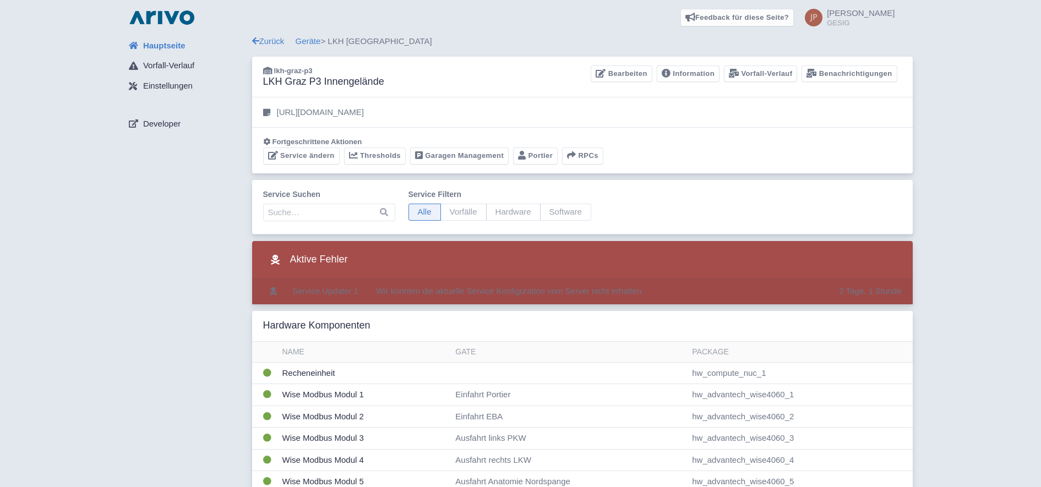
click at [497, 300] on td "Wir konnten die aktuelle Service Konfiguration vom Server nicht erhalten." at bounding box center [603, 291] width 463 height 25
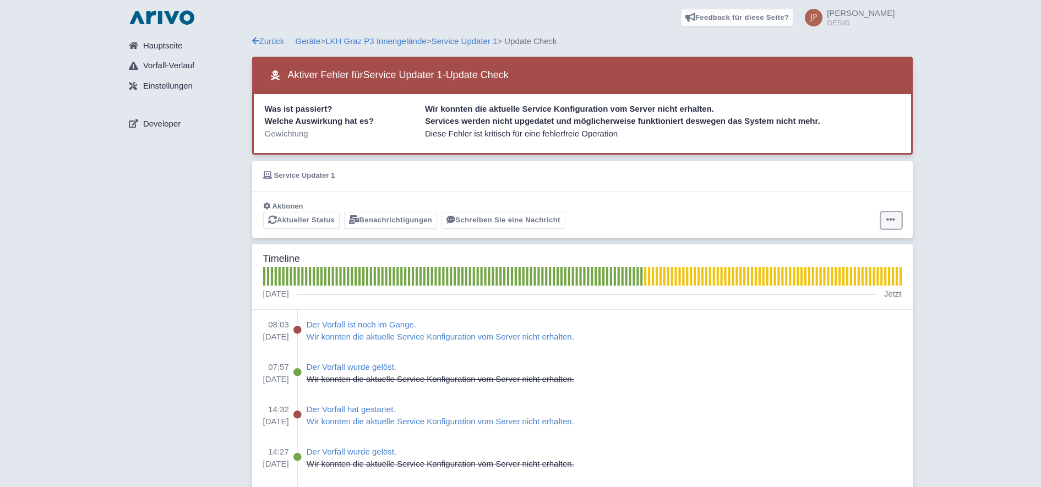
drag, startPoint x: 890, startPoint y: 219, endPoint x: 897, endPoint y: 220, distance: 7.2
click at [897, 220] on button at bounding box center [891, 220] width 21 height 17
click at [848, 262] on button "Alarm zurücksetzen" at bounding box center [849, 263] width 110 height 17
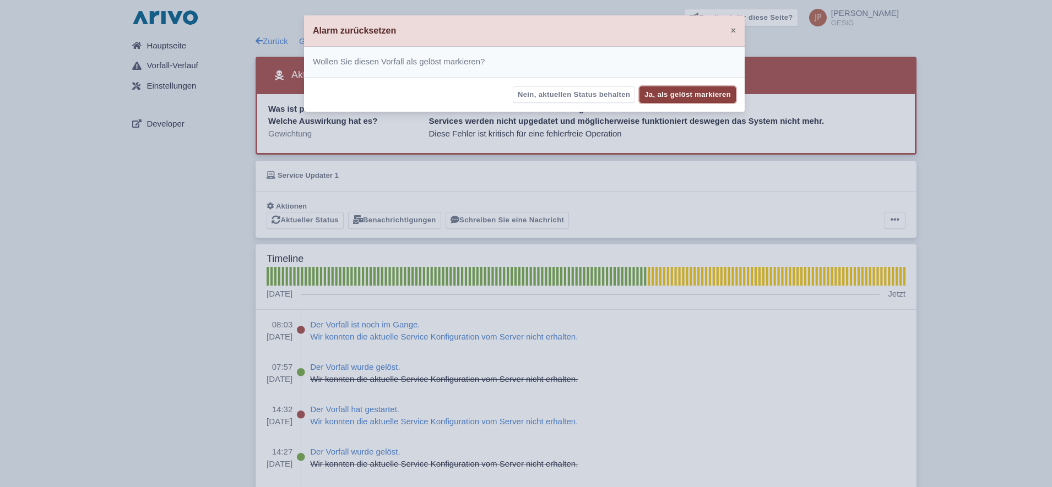
click at [698, 91] on button "Ja, als gelöst markieren" at bounding box center [687, 94] width 96 height 17
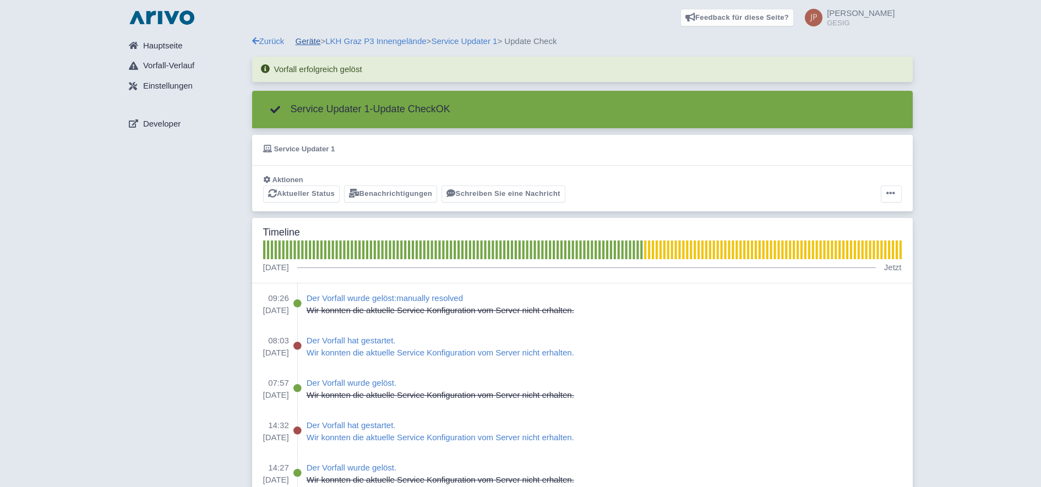
click at [313, 37] on link "Geräte" at bounding box center [308, 40] width 25 height 9
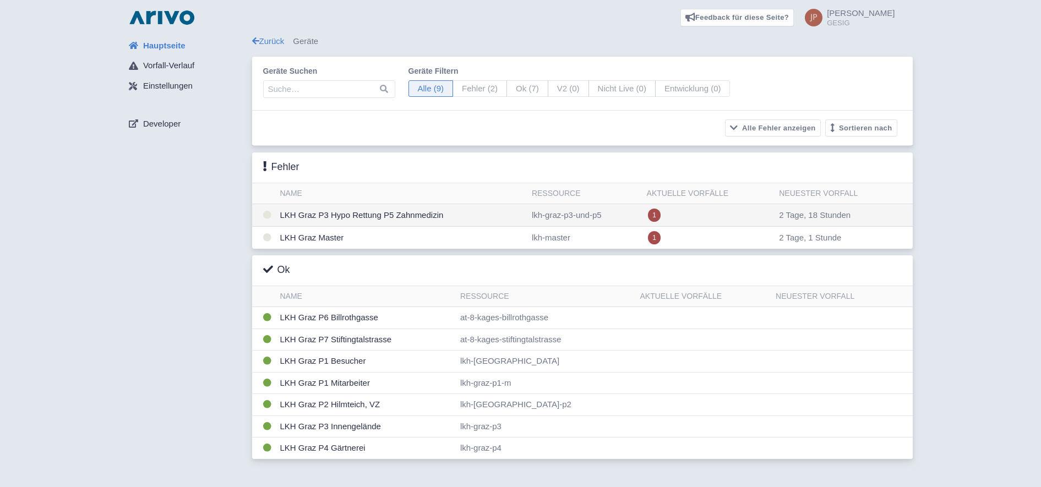
click at [360, 211] on td "LKH Graz P3 Hypo Rettung P5 Zahnmedizin" at bounding box center [402, 215] width 252 height 23
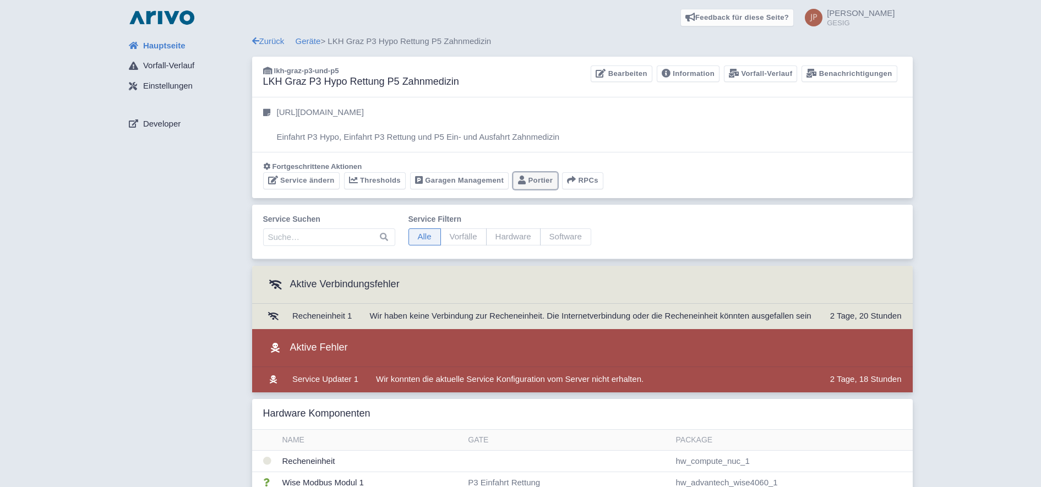
click at [535, 177] on link "Portier" at bounding box center [535, 180] width 45 height 17
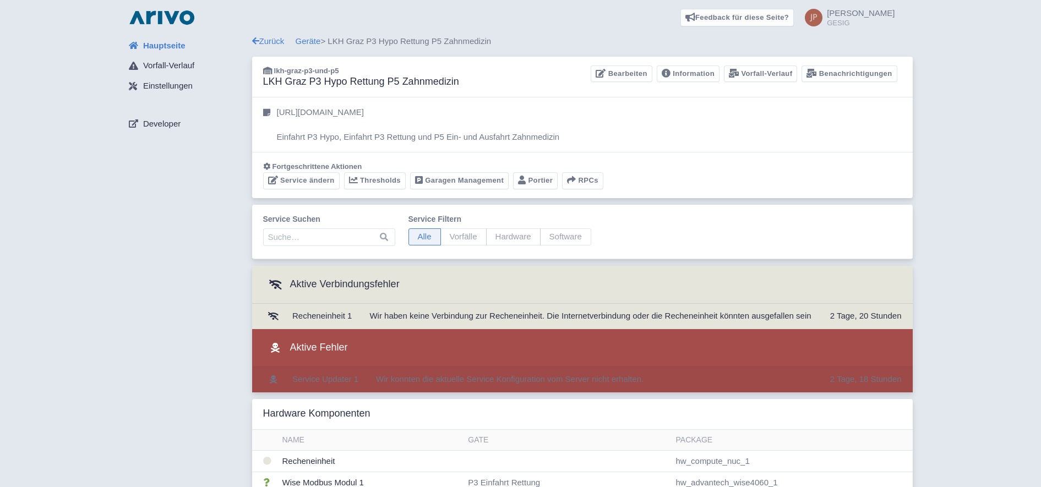
click at [844, 377] on td "2 Tage, 18 Stunden" at bounding box center [869, 379] width 87 height 25
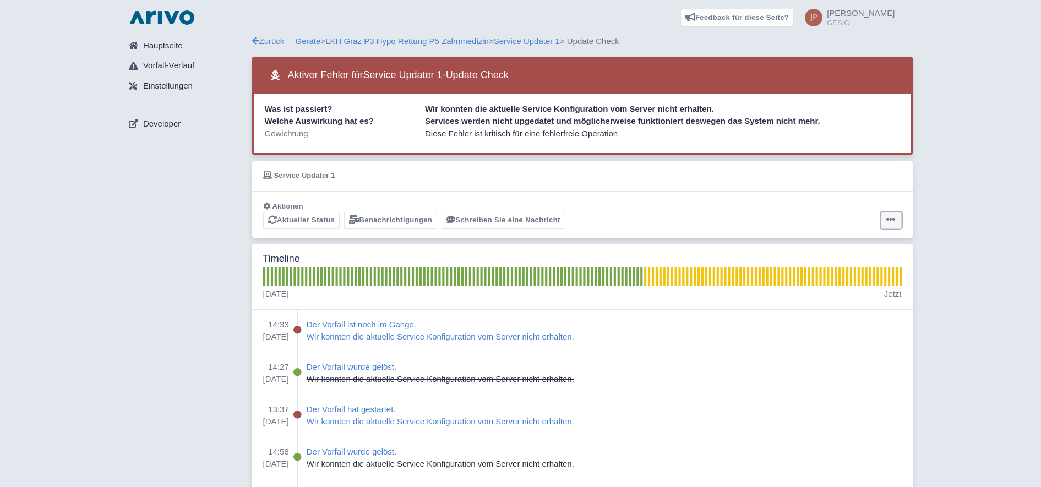
click at [894, 217] on icon at bounding box center [891, 219] width 9 height 9
click at [860, 265] on button "Alarm zurücksetzen" at bounding box center [849, 263] width 110 height 17
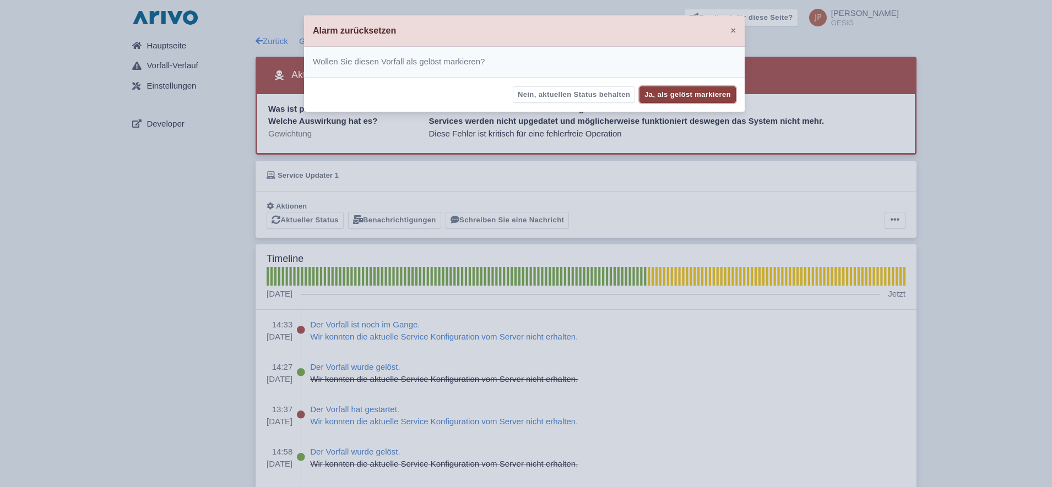
click at [674, 94] on button "Ja, als gelöst markieren" at bounding box center [687, 94] width 96 height 17
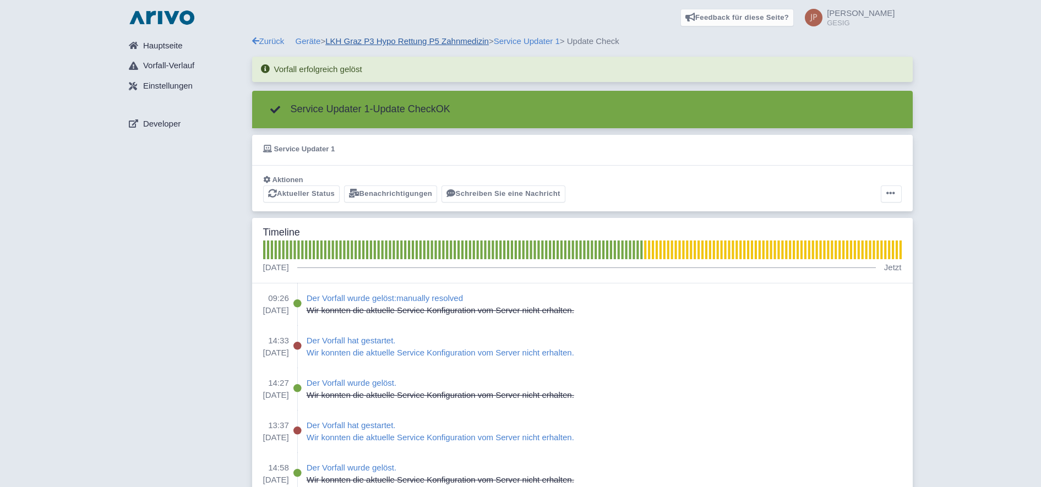
click at [371, 44] on link "LKH Graz P3 Hypo Rettung P5 Zahnmedizin" at bounding box center [407, 40] width 164 height 9
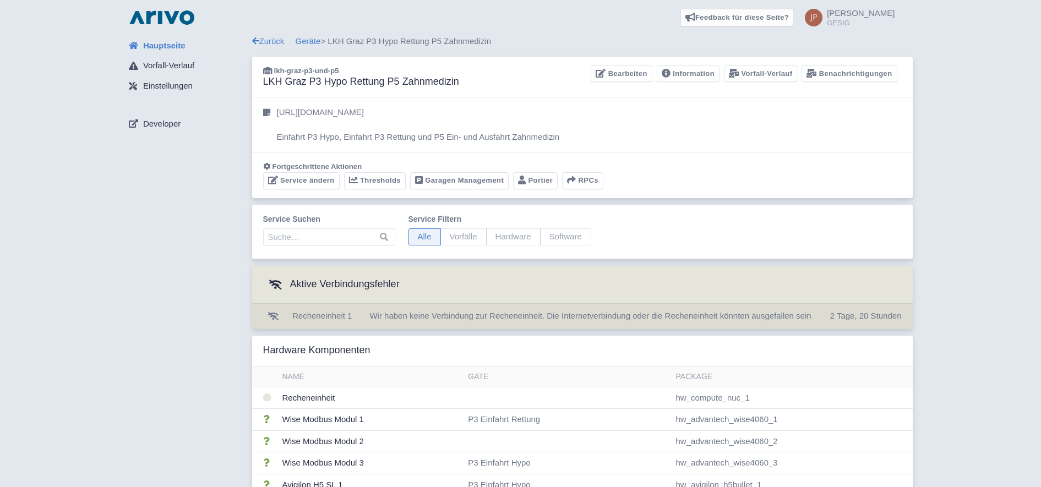
click at [840, 319] on td "2 Tage, 20 Stunden" at bounding box center [869, 316] width 87 height 25
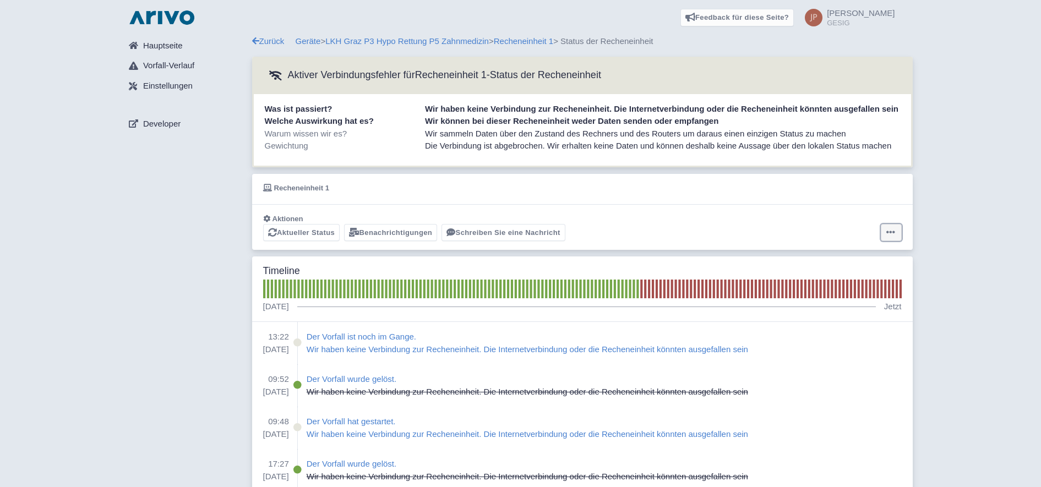
click at [892, 233] on icon at bounding box center [891, 232] width 9 height 9
click at [851, 276] on button "Alarm zurücksetzen" at bounding box center [849, 275] width 110 height 17
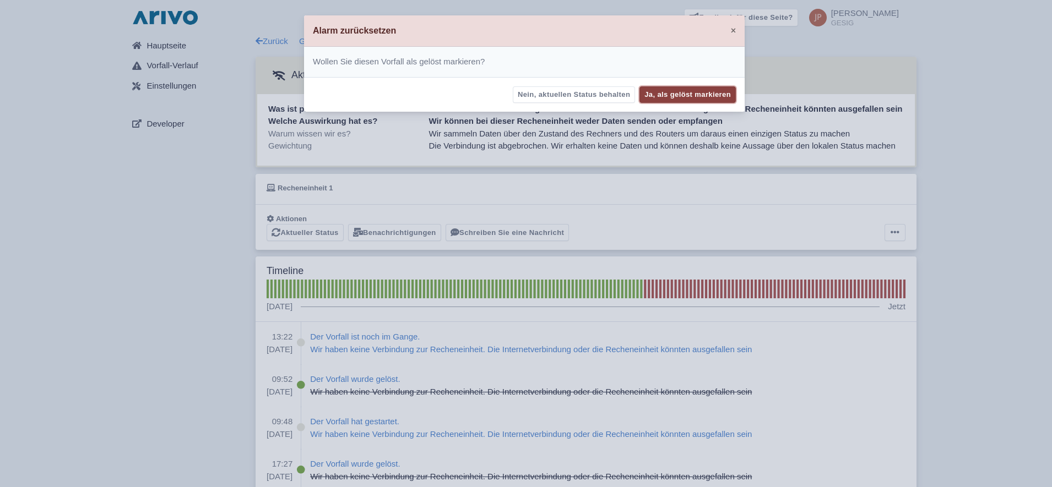
click at [678, 96] on button "Ja, als gelöst markieren" at bounding box center [687, 94] width 96 height 17
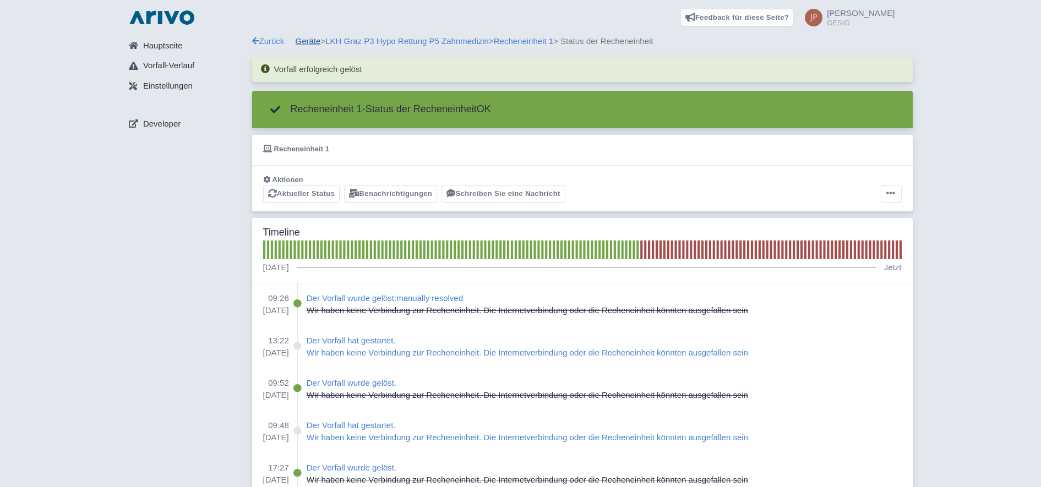
click at [303, 40] on link "Geräte" at bounding box center [308, 40] width 25 height 9
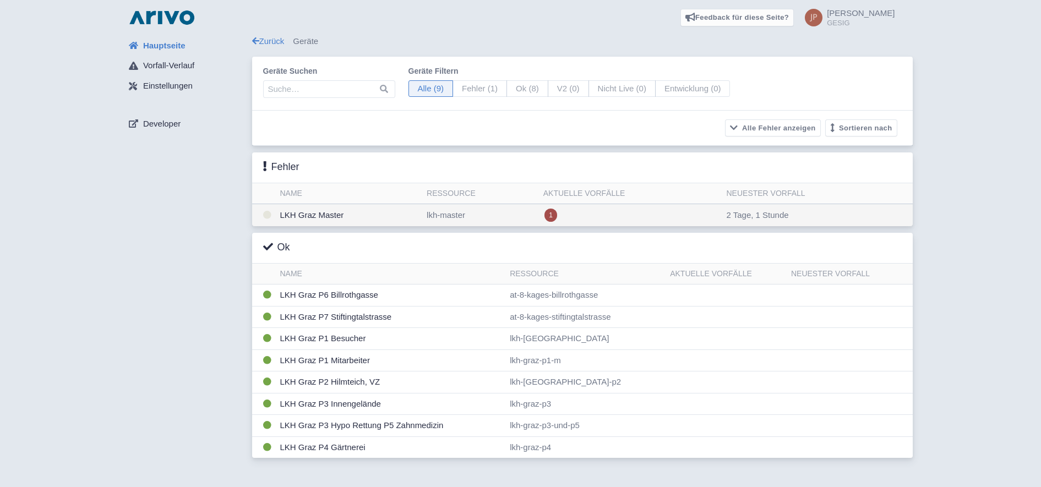
click at [330, 217] on td "LKH Graz Master" at bounding box center [349, 215] width 147 height 23
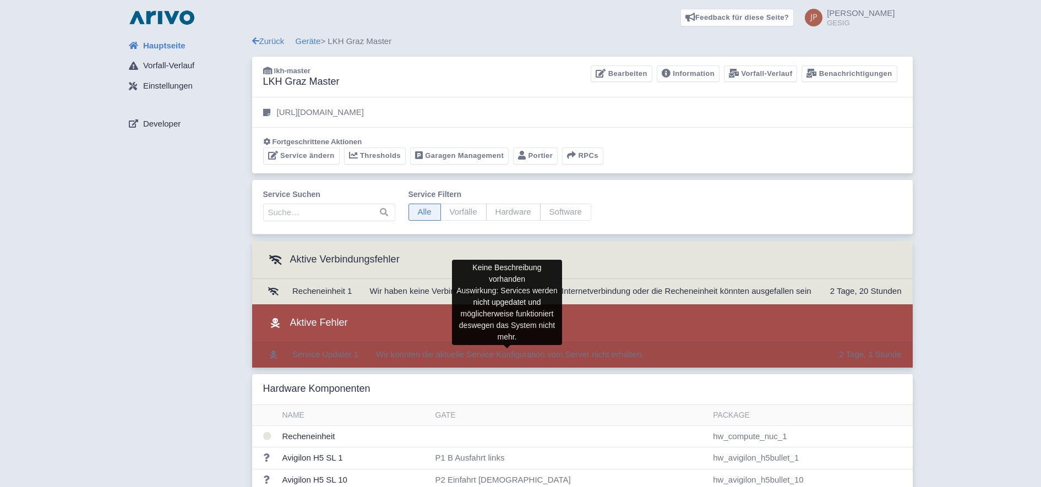
click at [479, 356] on span "Wir konnten die aktuelle Service Konfiguration vom Server nicht erhalten." at bounding box center [510, 354] width 268 height 9
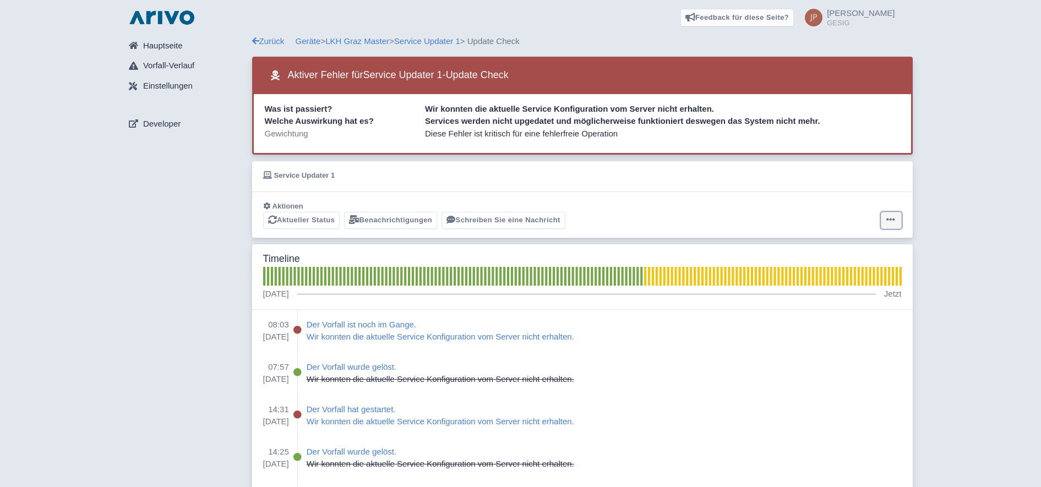
click at [892, 216] on icon at bounding box center [891, 219] width 9 height 9
click at [860, 264] on button "Alarm zurücksetzen" at bounding box center [849, 263] width 110 height 17
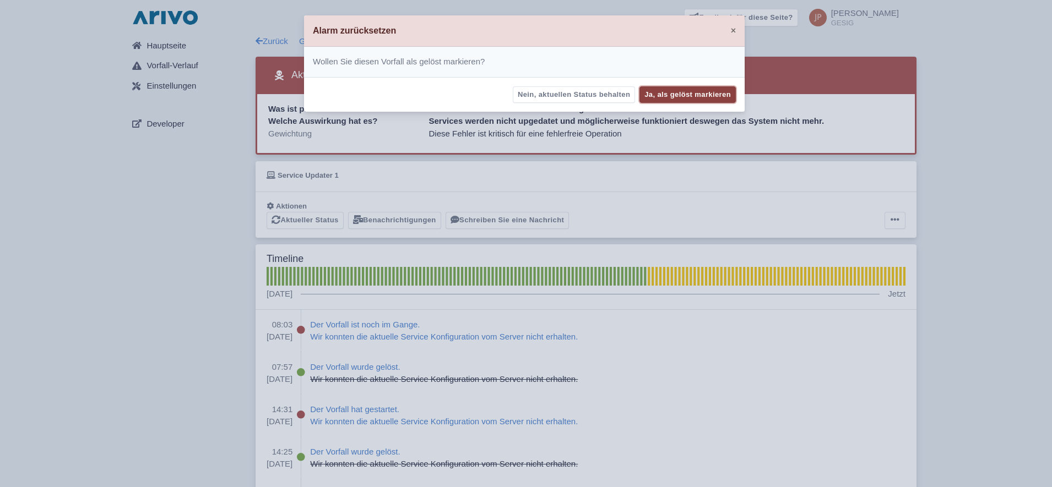
click at [670, 90] on button "Ja, als gelöst markieren" at bounding box center [687, 94] width 96 height 17
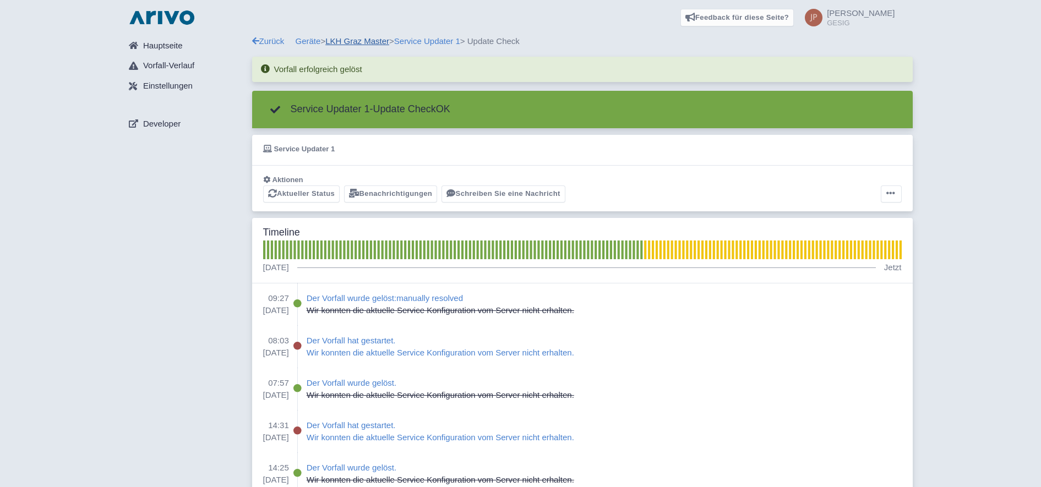
click at [358, 42] on link "LKH Graz Master" at bounding box center [357, 40] width 64 height 9
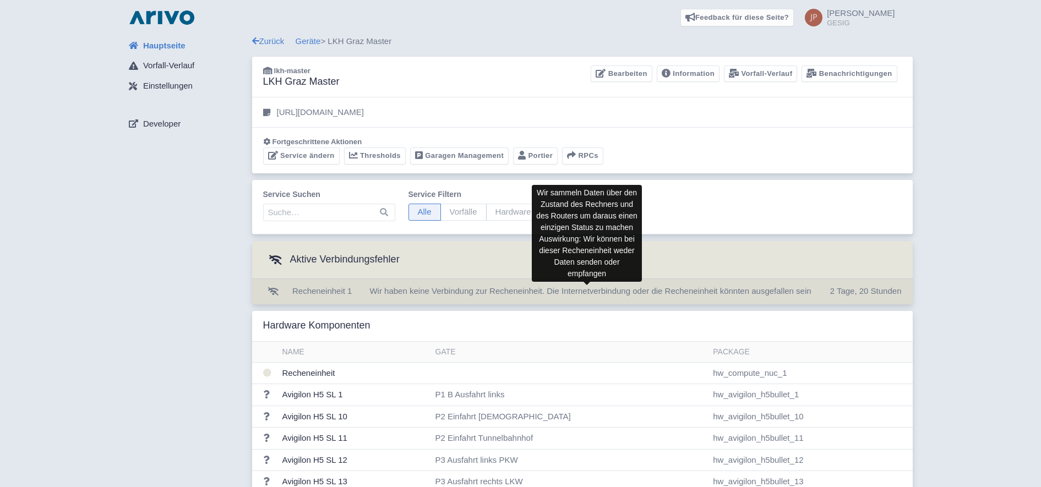
click at [480, 287] on span "Wir haben keine Verbindung zur Recheneinheit. Die Internetverbindung oder die R…" at bounding box center [591, 290] width 442 height 9
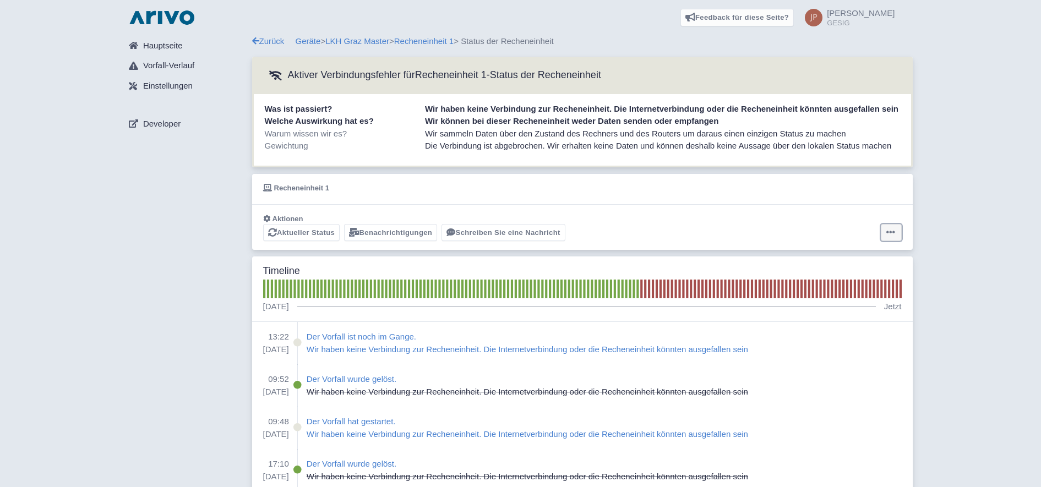
click at [887, 235] on icon at bounding box center [891, 232] width 9 height 9
click at [859, 281] on button "Alarm zurücksetzen" at bounding box center [849, 275] width 110 height 17
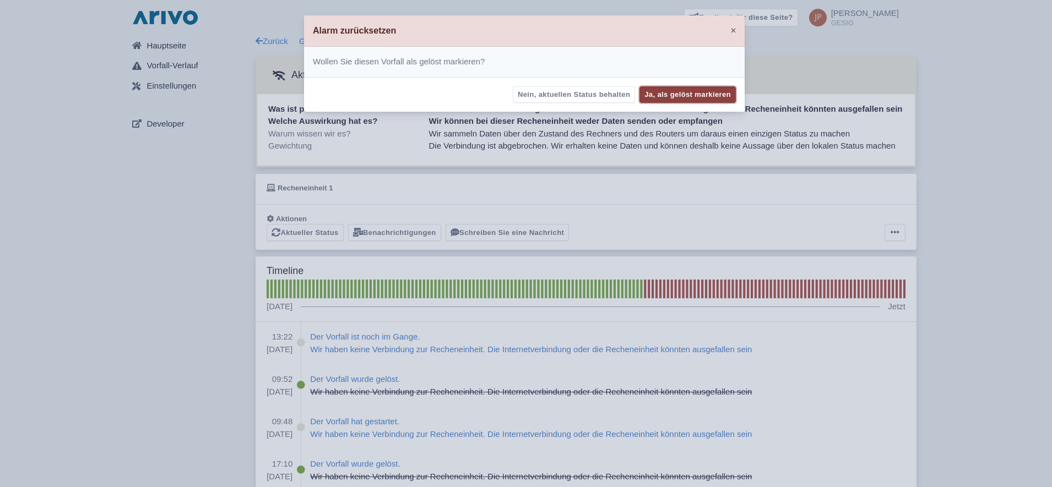
click at [694, 91] on button "Ja, als gelöst markieren" at bounding box center [687, 94] width 96 height 17
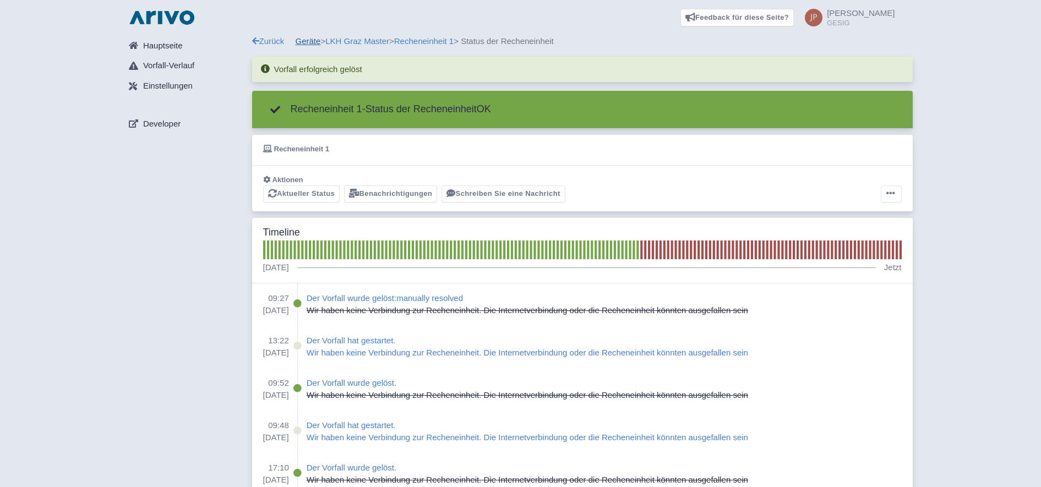
click at [306, 40] on link "Geräte" at bounding box center [308, 40] width 25 height 9
